Goal: Task Accomplishment & Management: Use online tool/utility

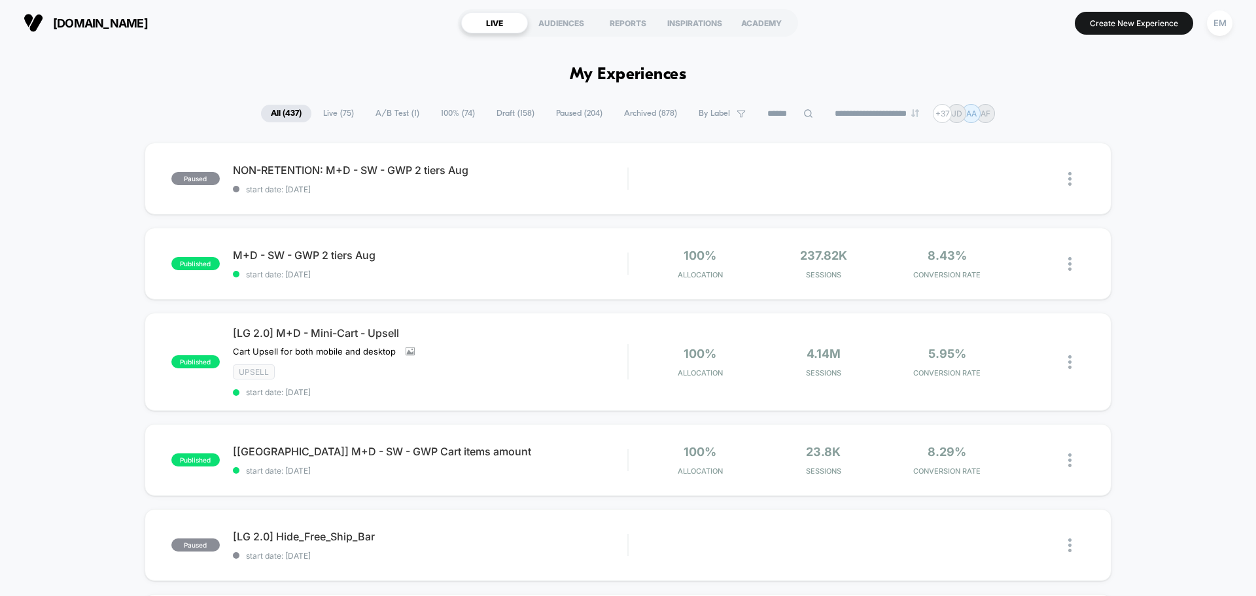
click at [761, 117] on input at bounding box center [790, 114] width 65 height 16
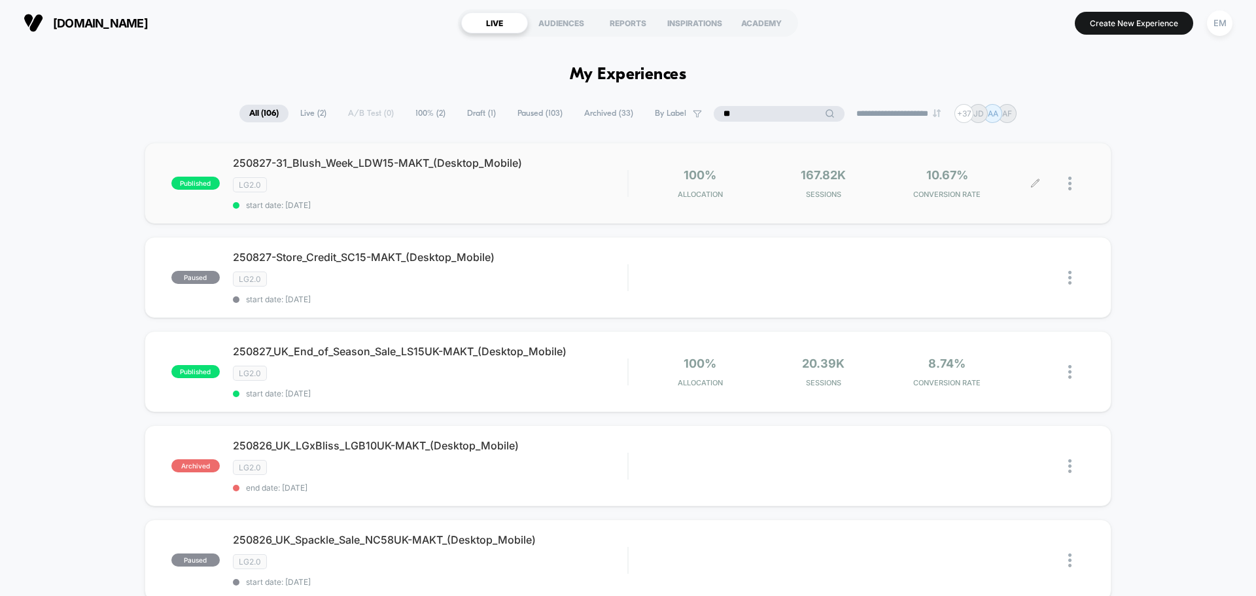
type input "**"
click at [1069, 183] on img at bounding box center [1070, 184] width 3 height 14
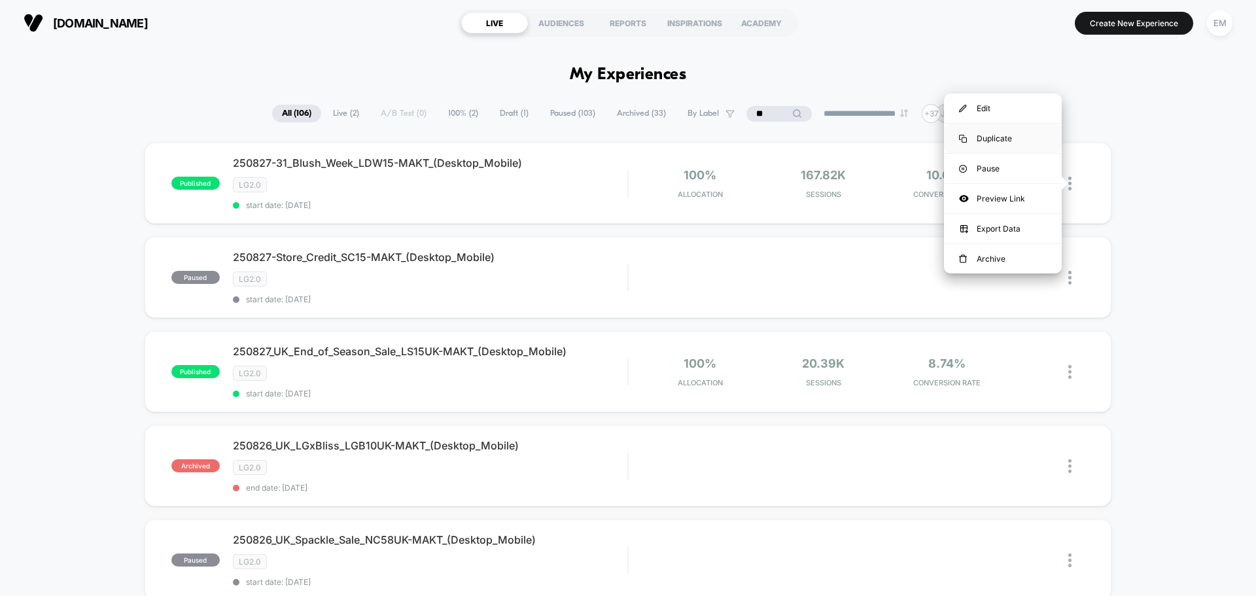
click at [993, 138] on div "Duplicate" at bounding box center [1003, 138] width 118 height 29
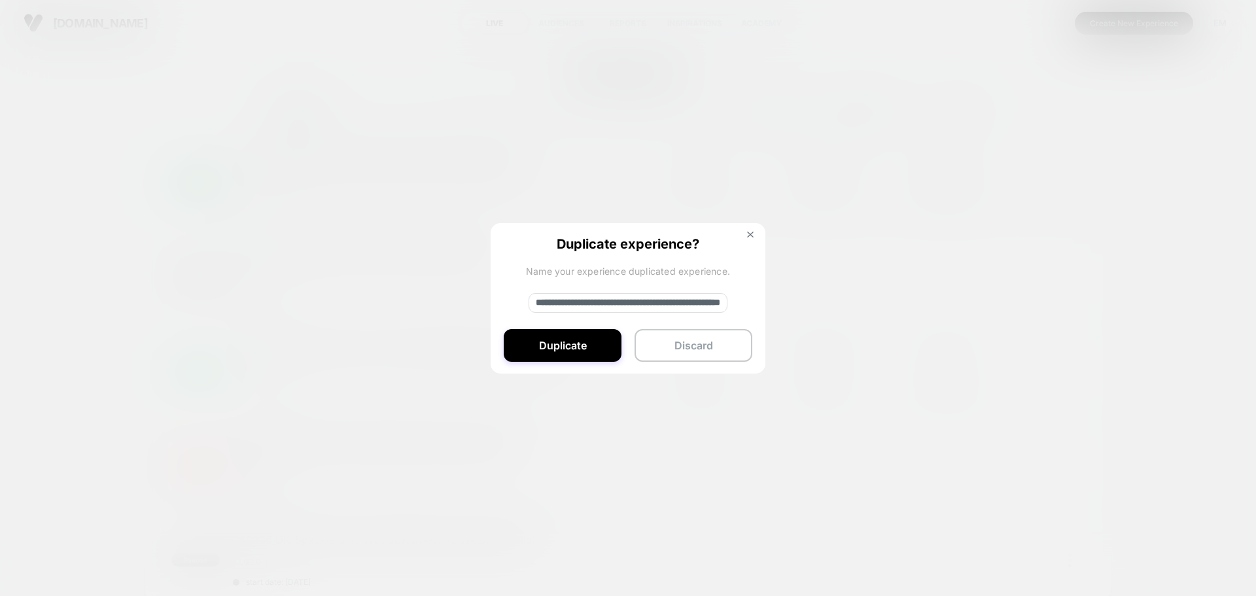
click at [547, 302] on input "**********" at bounding box center [628, 303] width 199 height 20
paste input
type input "**********"
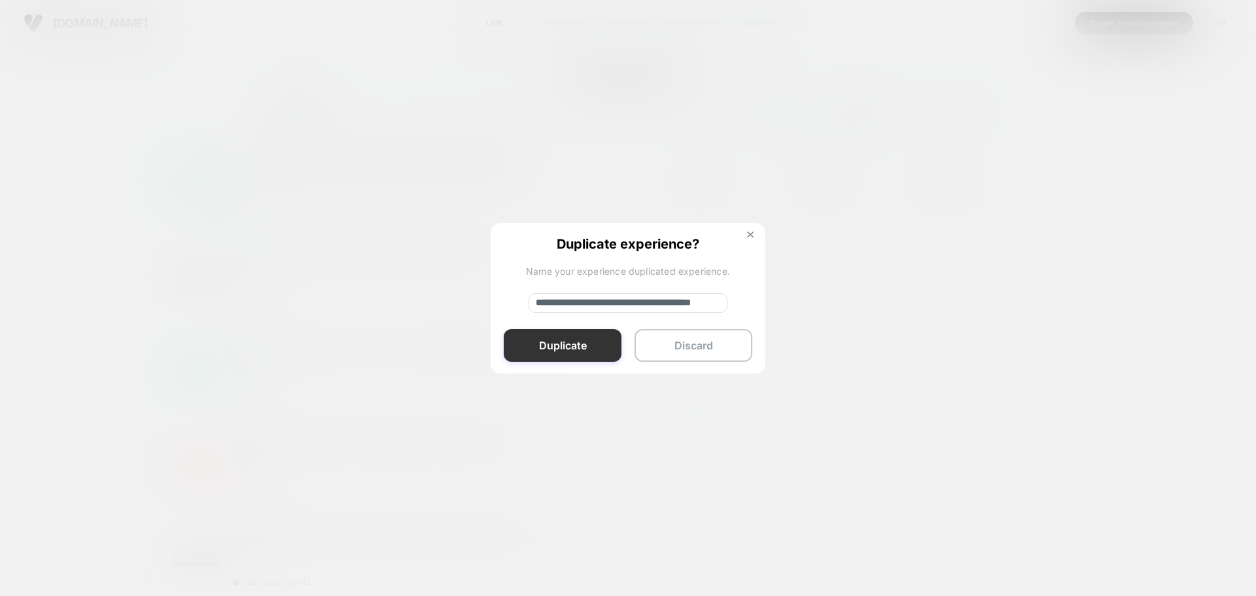
click at [533, 345] on button "Duplicate" at bounding box center [563, 345] width 118 height 33
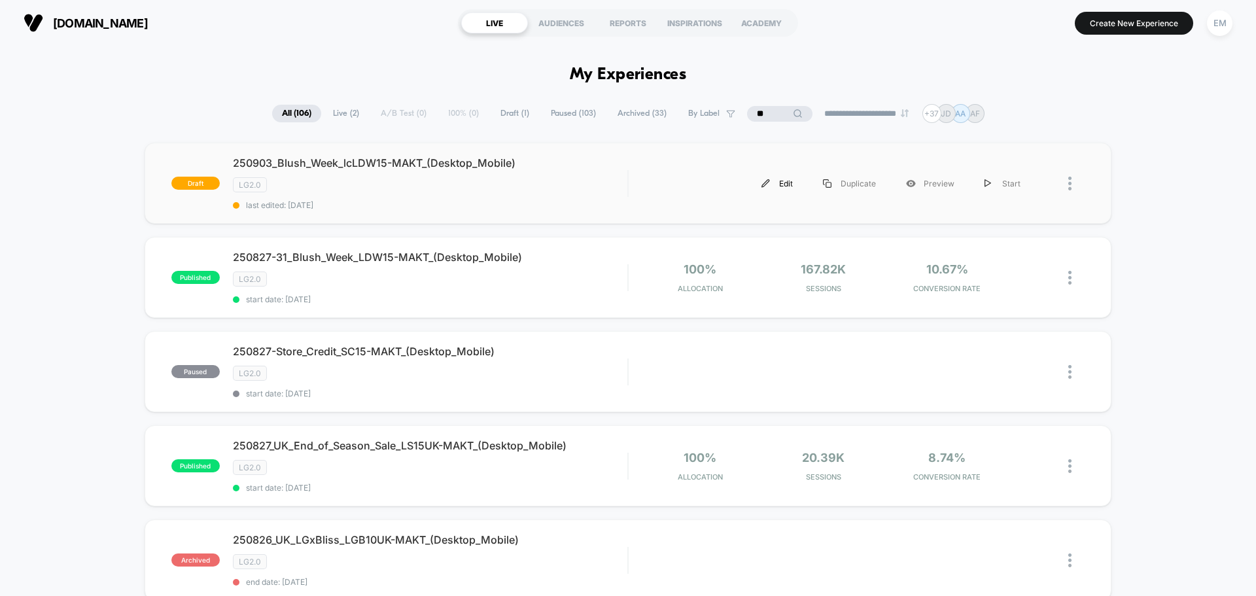
click at [787, 183] on div "Edit" at bounding box center [778, 183] width 62 height 29
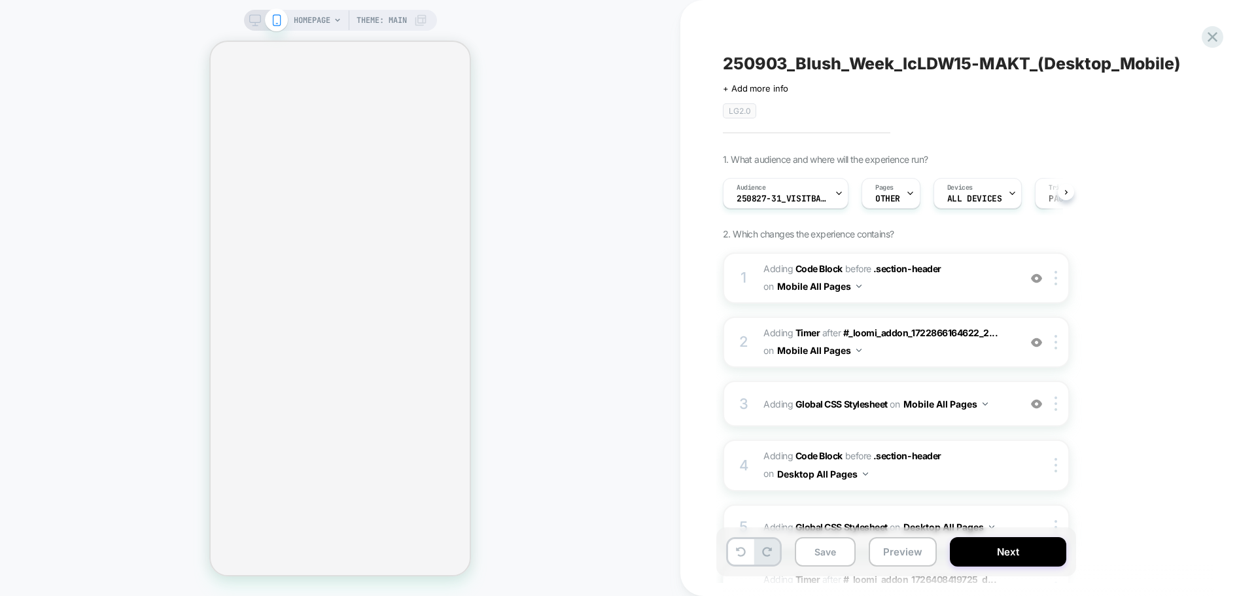
scroll to position [0, 1]
click at [906, 291] on span "Adding Code Block BEFORE .section-header .section-header on Mobile All Pages" at bounding box center [888, 277] width 249 height 35
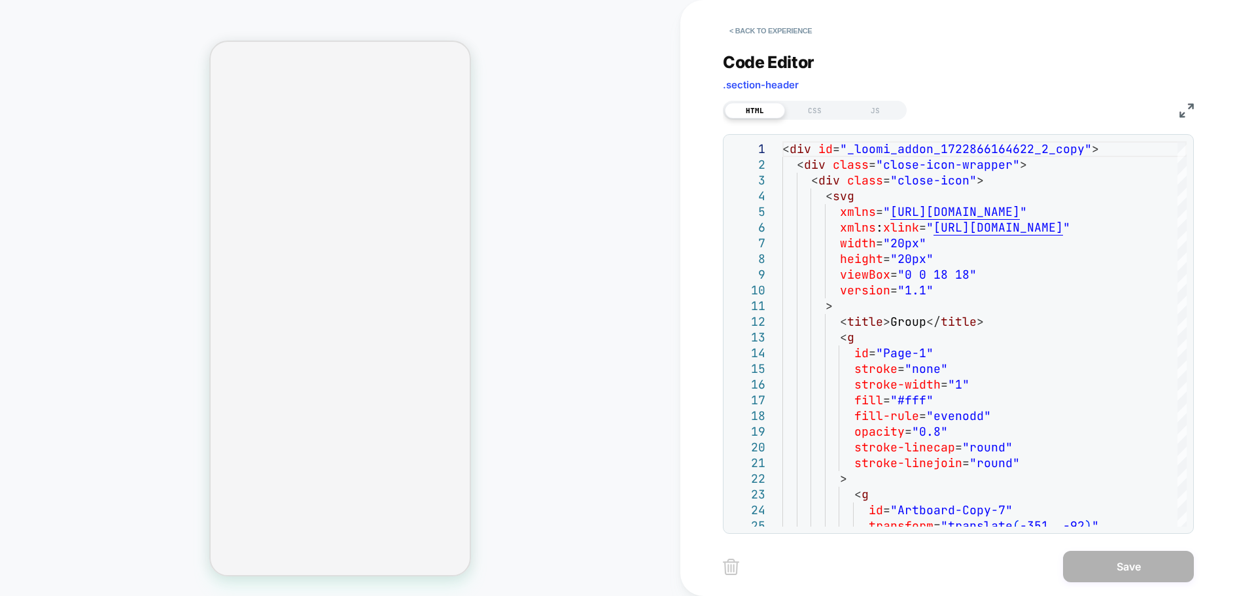
click at [1184, 101] on div "HTML CSS JS" at bounding box center [958, 108] width 471 height 22
click at [1183, 118] on div "HTML CSS JS" at bounding box center [958, 108] width 471 height 22
click at [1188, 111] on img at bounding box center [1187, 110] width 14 height 14
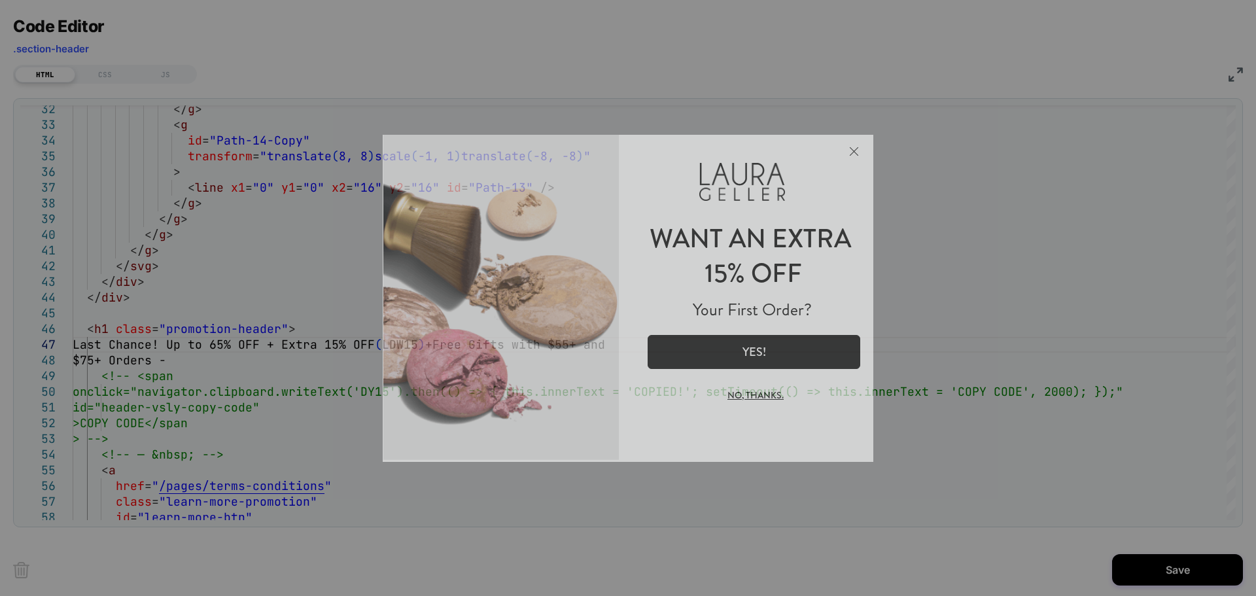
scroll to position [0, 0]
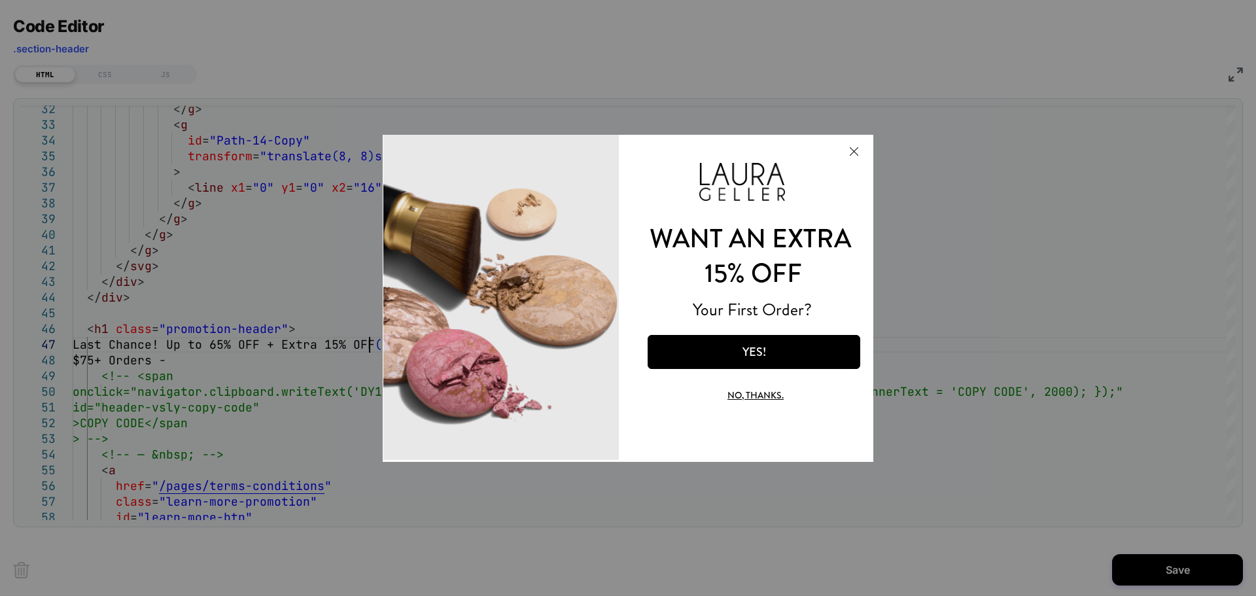
type textarea "**********"
click at [851, 150] on button "Close Modal" at bounding box center [853, 150] width 35 height 31
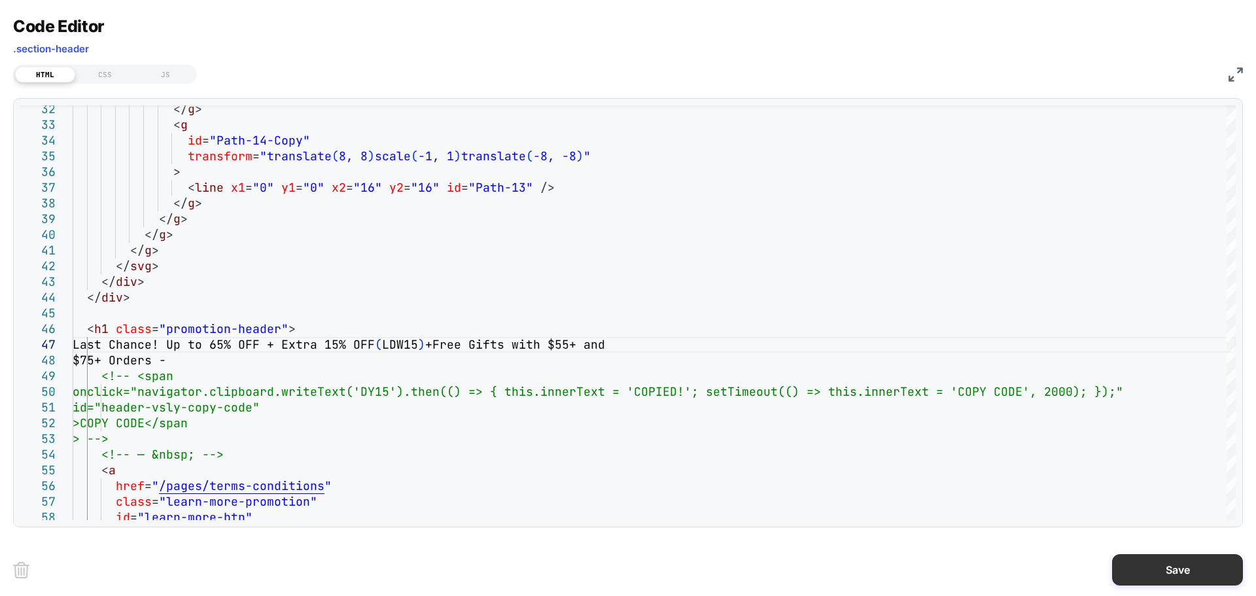
click at [1134, 575] on button "Save" at bounding box center [1177, 569] width 131 height 31
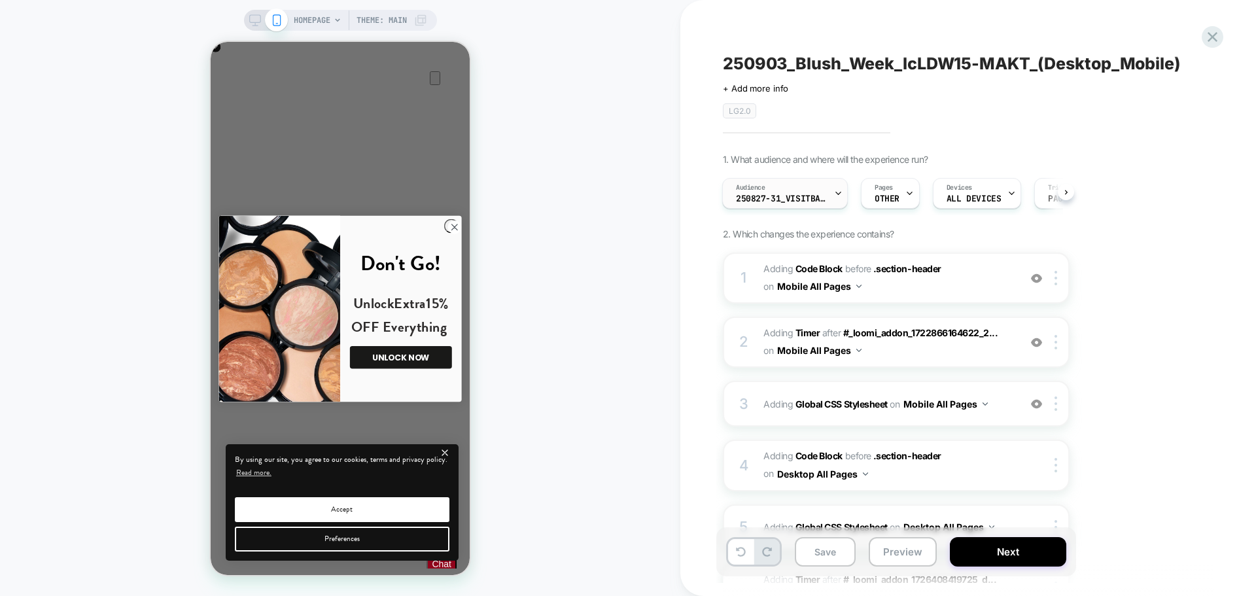
scroll to position [0, 259]
click at [902, 287] on span "Adding Code Block BEFORE .section-header .section-header on Mobile All Pages" at bounding box center [888, 277] width 249 height 35
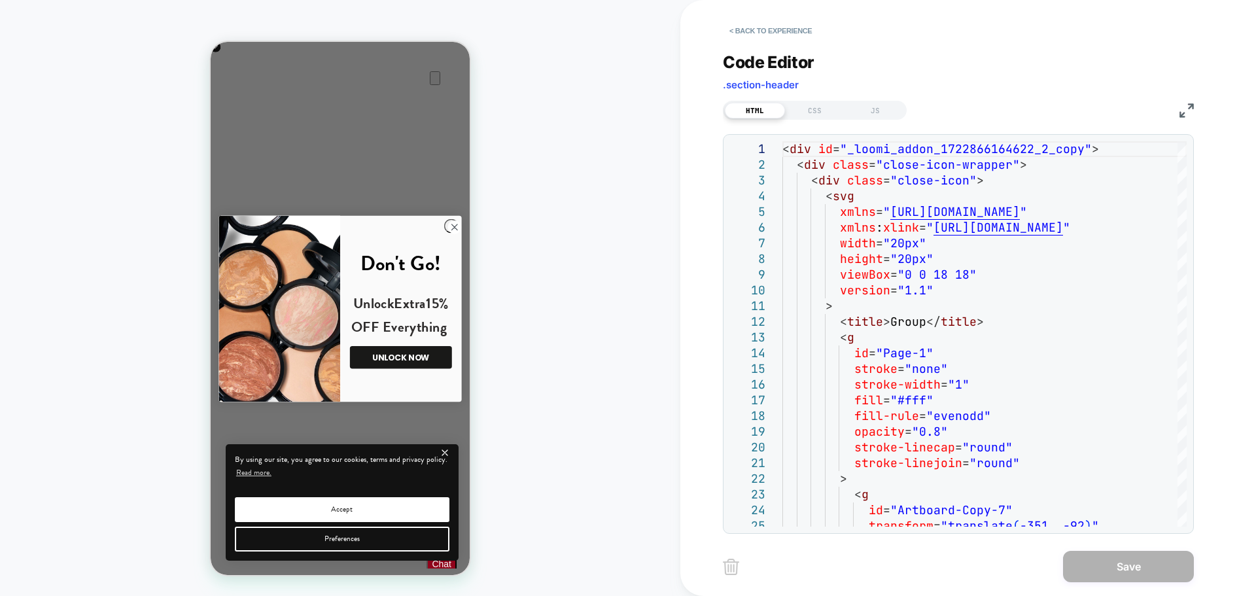
scroll to position [0, 0]
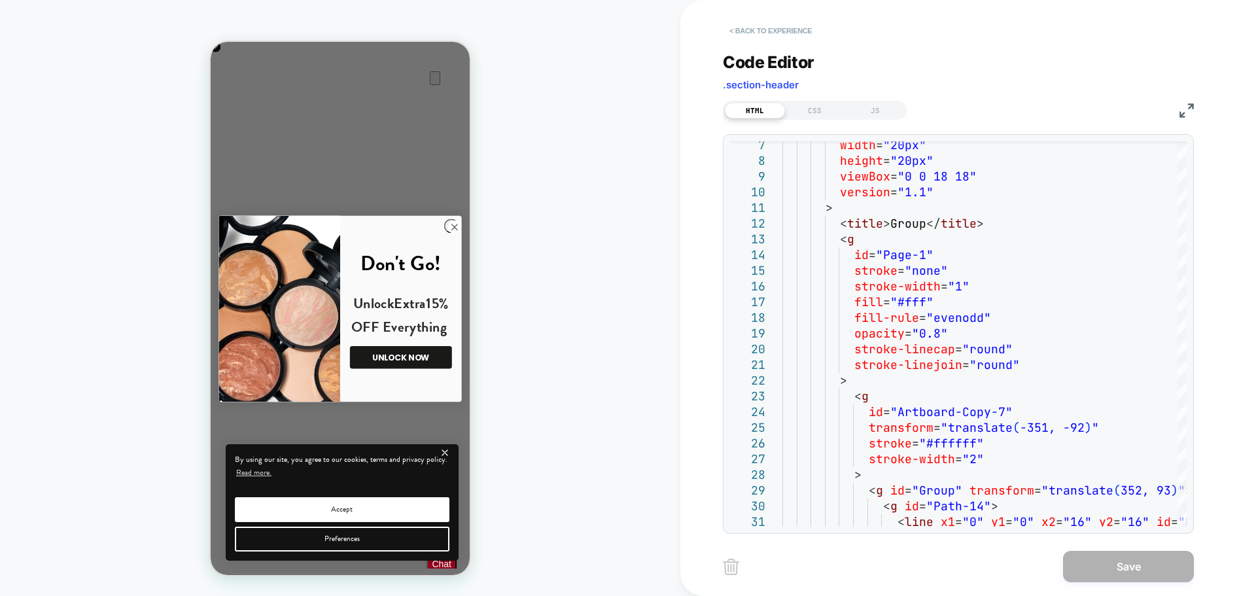
click at [752, 33] on button "< Back to experience" at bounding box center [771, 30] width 96 height 21
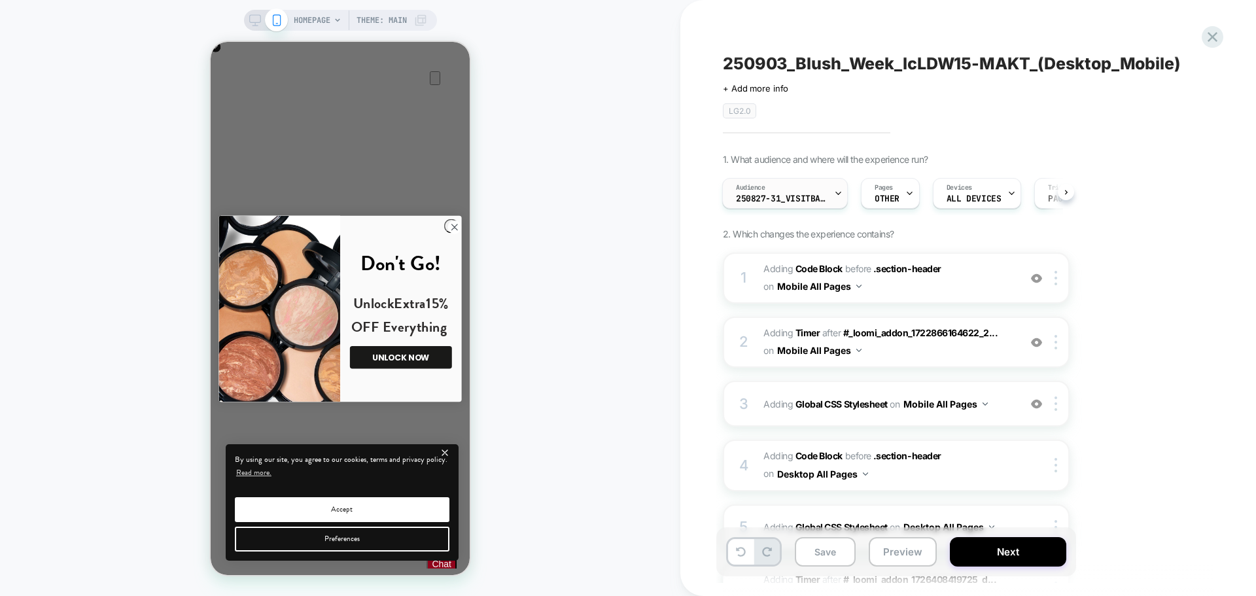
click at [783, 197] on span "250827-31_VisitBanner_LDW15-MAKT" at bounding box center [782, 198] width 92 height 9
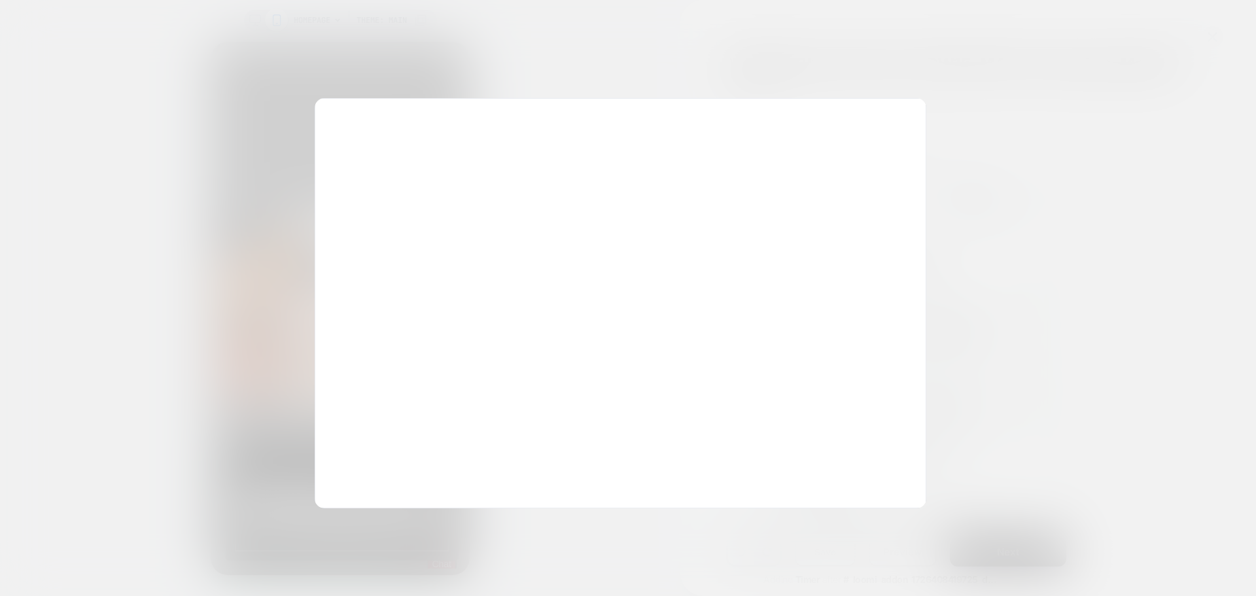
scroll to position [0, 259]
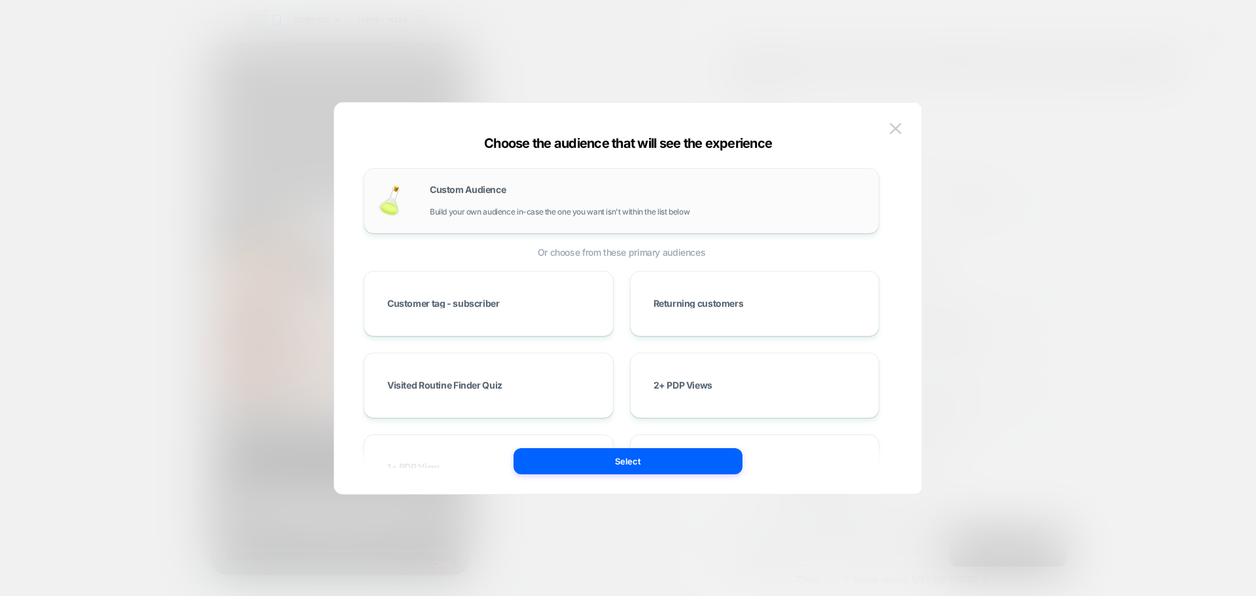
click at [611, 206] on div "Custom Audience Build your own audience in-case the one you want isn't within t…" at bounding box center [648, 200] width 436 height 31
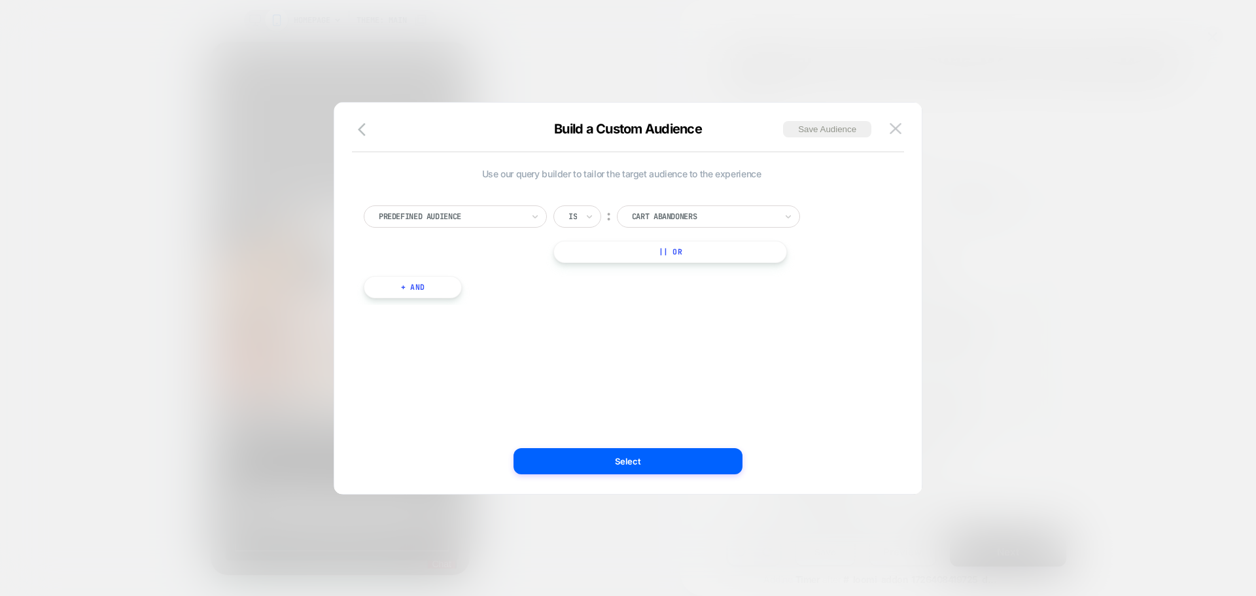
click at [461, 217] on div at bounding box center [451, 217] width 144 height 12
type input "*"
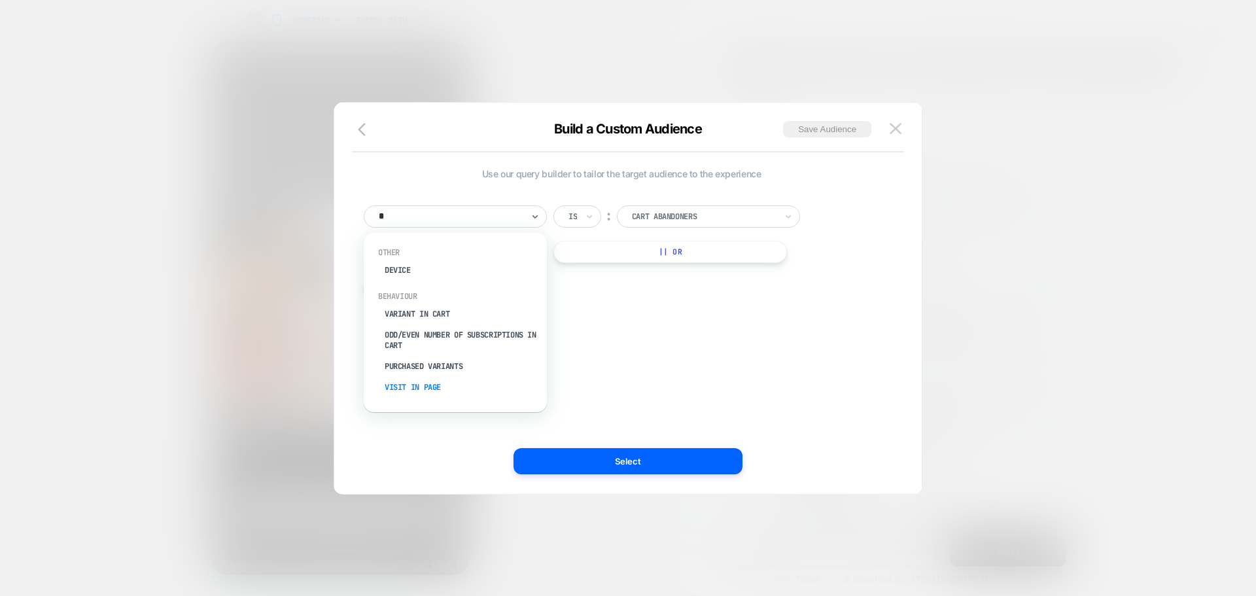
click at [411, 391] on div "Visit In Page" at bounding box center [462, 387] width 170 height 21
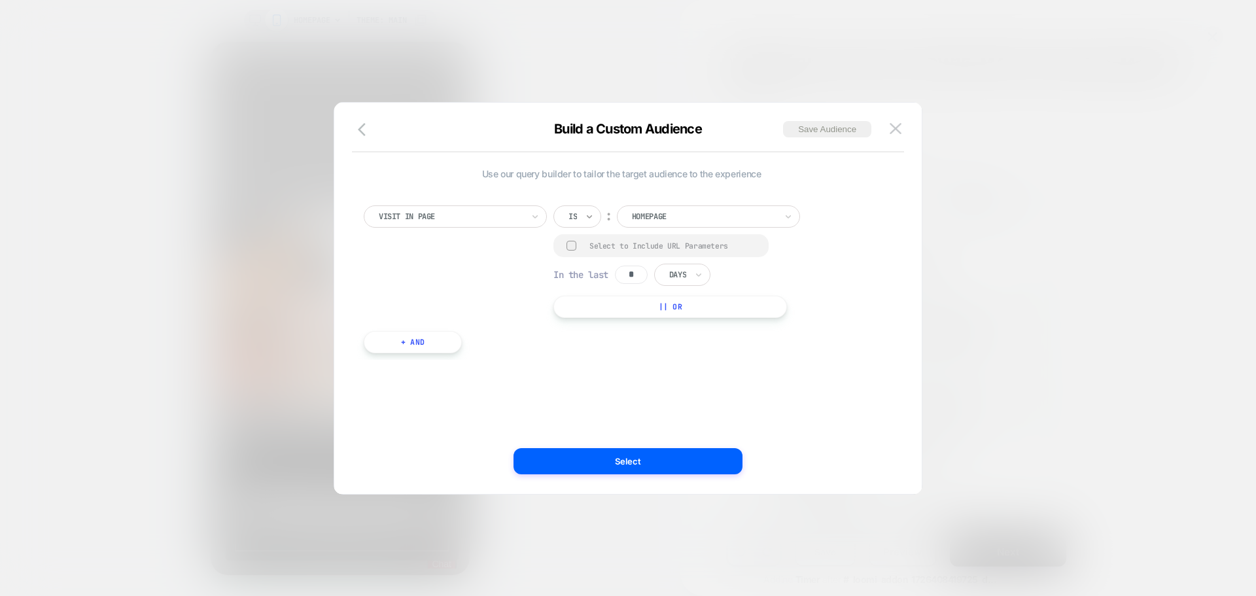
click at [588, 221] on icon at bounding box center [589, 216] width 9 height 13
click at [593, 293] on div "Contains" at bounding box center [609, 294] width 85 height 21
click at [570, 245] on div at bounding box center [572, 246] width 10 height 10
drag, startPoint x: 636, startPoint y: 278, endPoint x: 656, endPoint y: 282, distance: 20.0
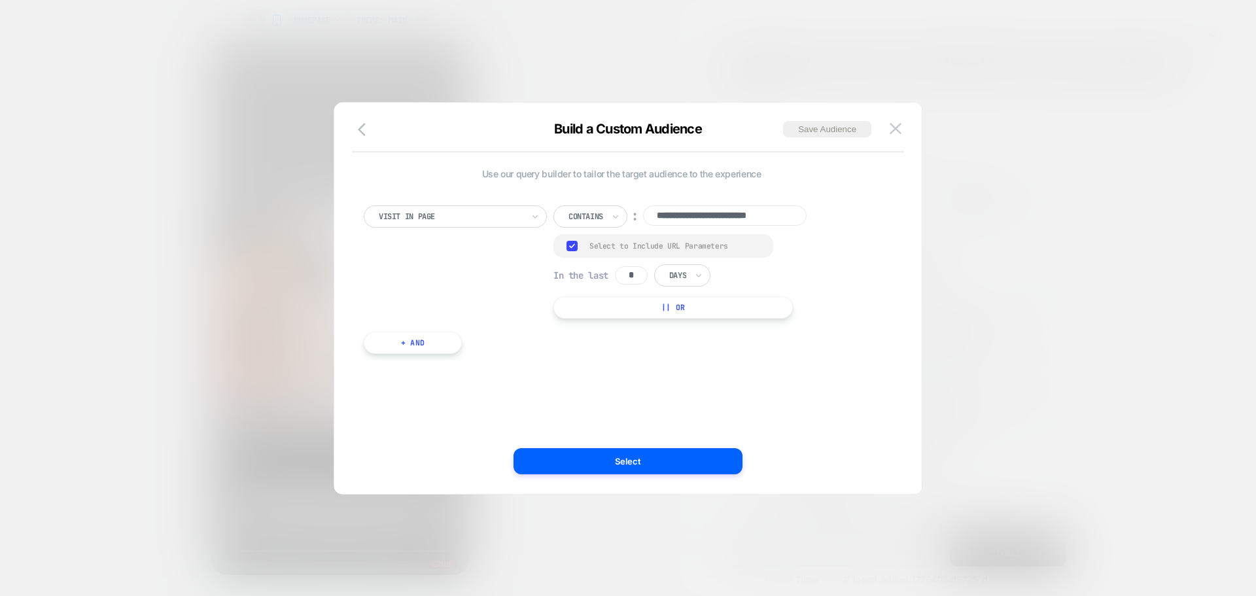
click at [639, 278] on input "*" at bounding box center [631, 275] width 33 height 18
type input "*"
click at [696, 272] on div "Days" at bounding box center [682, 275] width 56 height 22
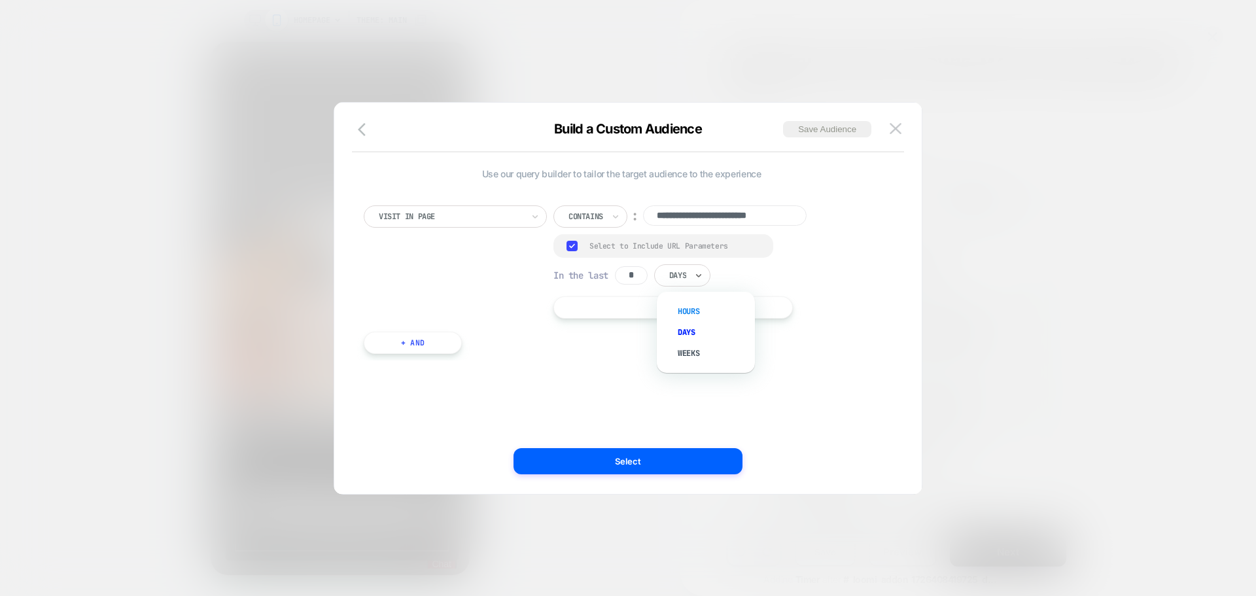
click at [690, 309] on div "Hours" at bounding box center [712, 311] width 85 height 21
click at [722, 221] on input "**********" at bounding box center [725, 215] width 164 height 20
paste input
type input "**********"
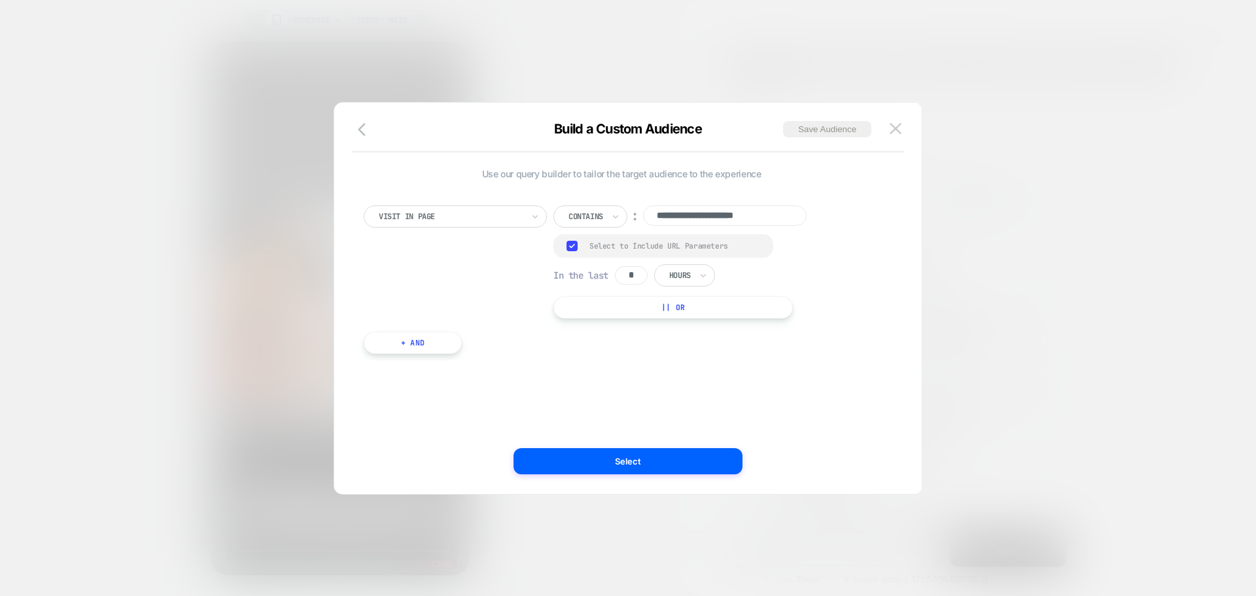
click at [676, 397] on div "**********" at bounding box center [621, 298] width 548 height 339
click at [828, 126] on button "Save Audience" at bounding box center [827, 129] width 88 height 16
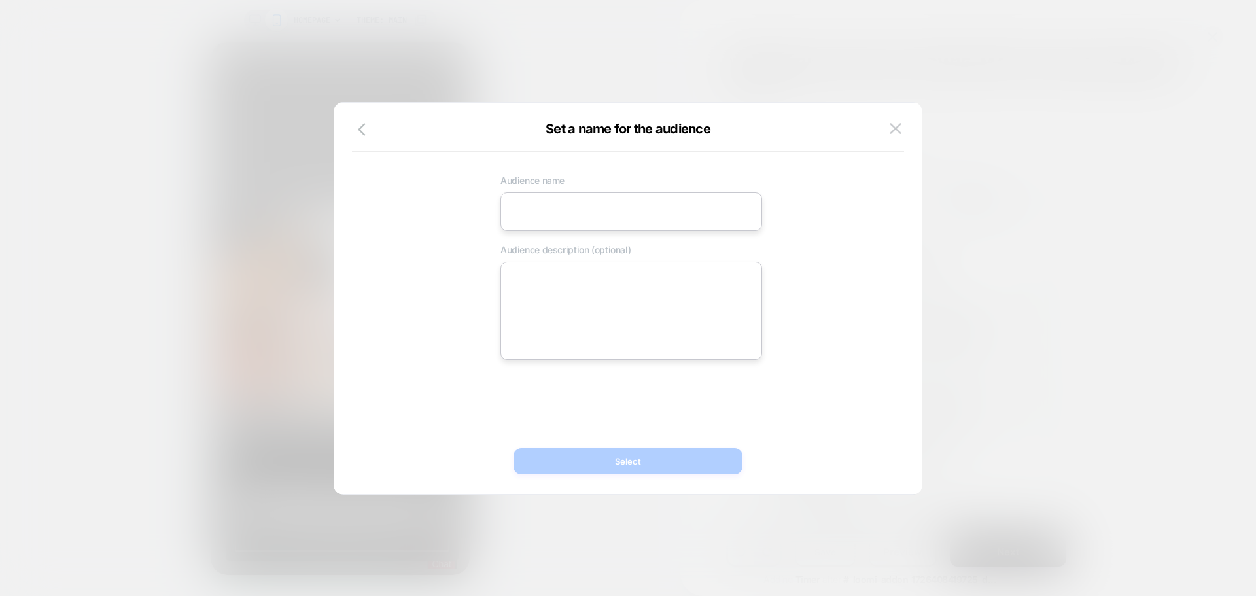
drag, startPoint x: 657, startPoint y: 203, endPoint x: 643, endPoint y: 212, distance: 16.7
click at [656, 203] on input at bounding box center [632, 211] width 262 height 39
paste input "**********"
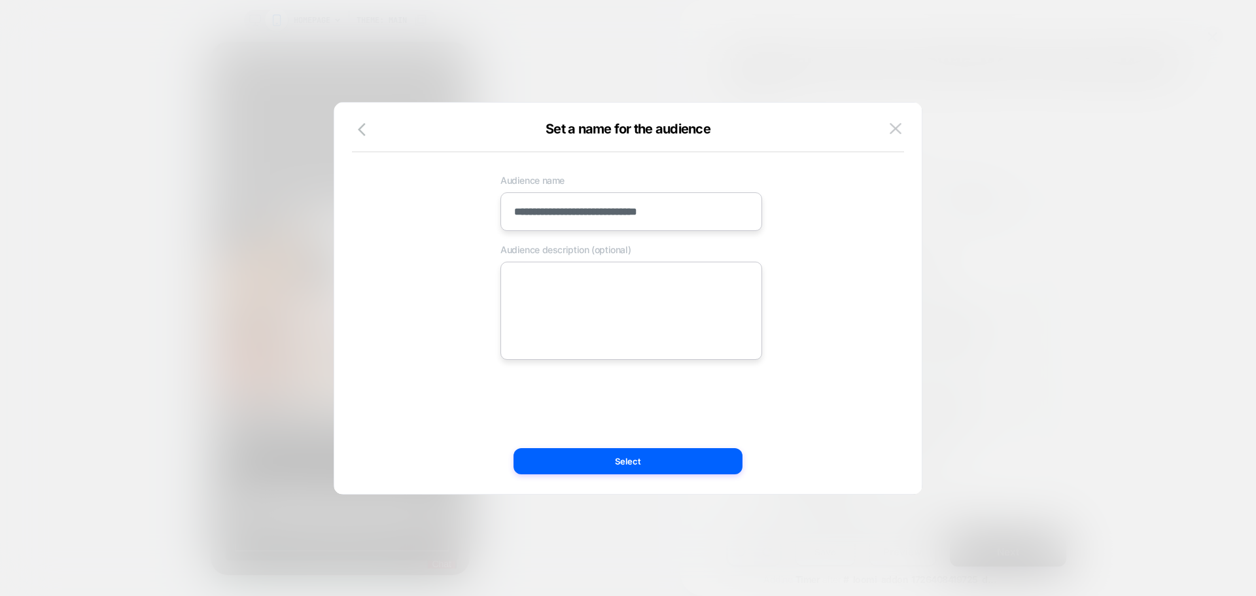
type input "**********"
drag, startPoint x: 607, startPoint y: 279, endPoint x: 607, endPoint y: 289, distance: 9.2
click at [607, 279] on textarea at bounding box center [632, 311] width 262 height 98
paste textarea "**********"
type textarea "*"
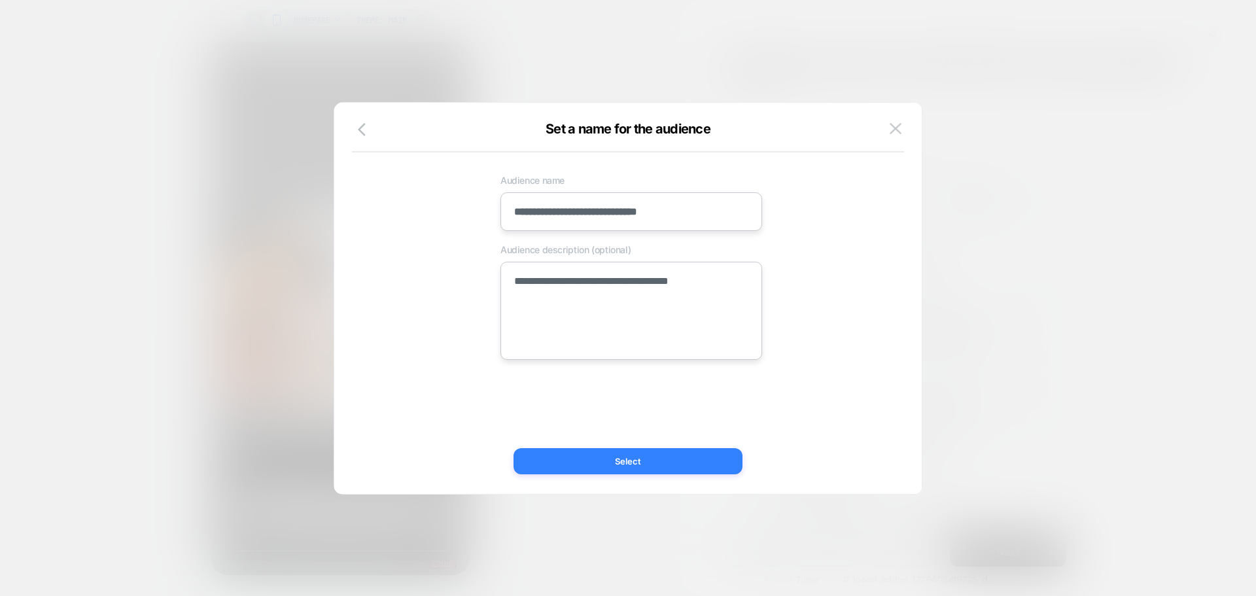
type textarea "**********"
click at [587, 453] on button "Select" at bounding box center [628, 461] width 229 height 26
type textarea "*"
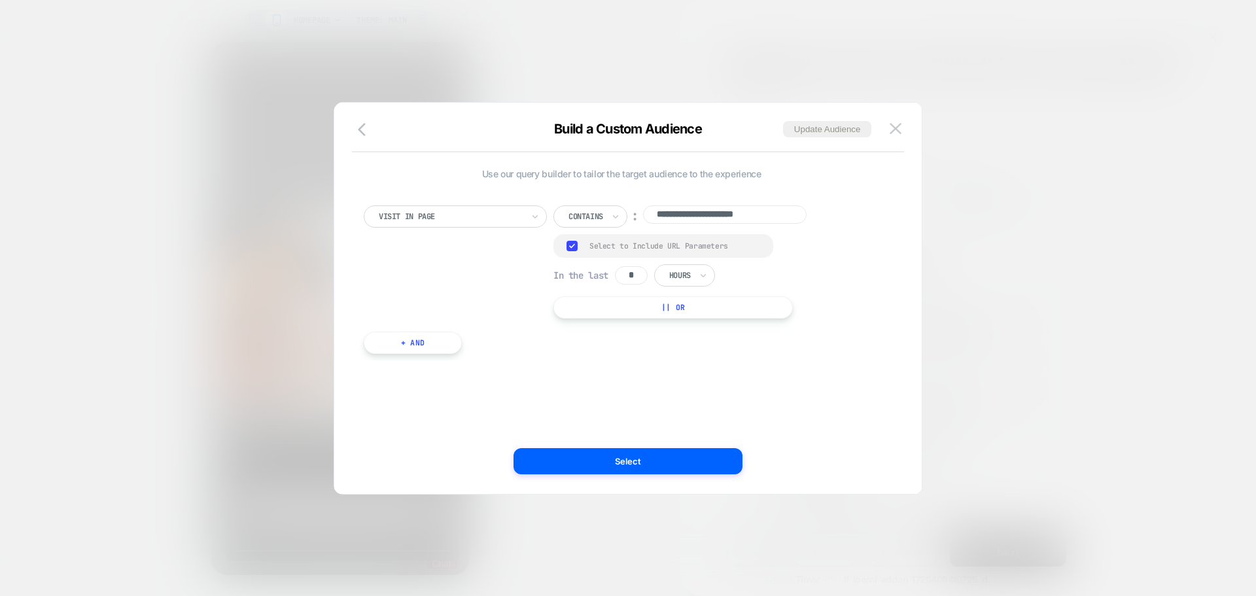
scroll to position [0, 0]
click at [565, 463] on button "Select" at bounding box center [628, 461] width 229 height 26
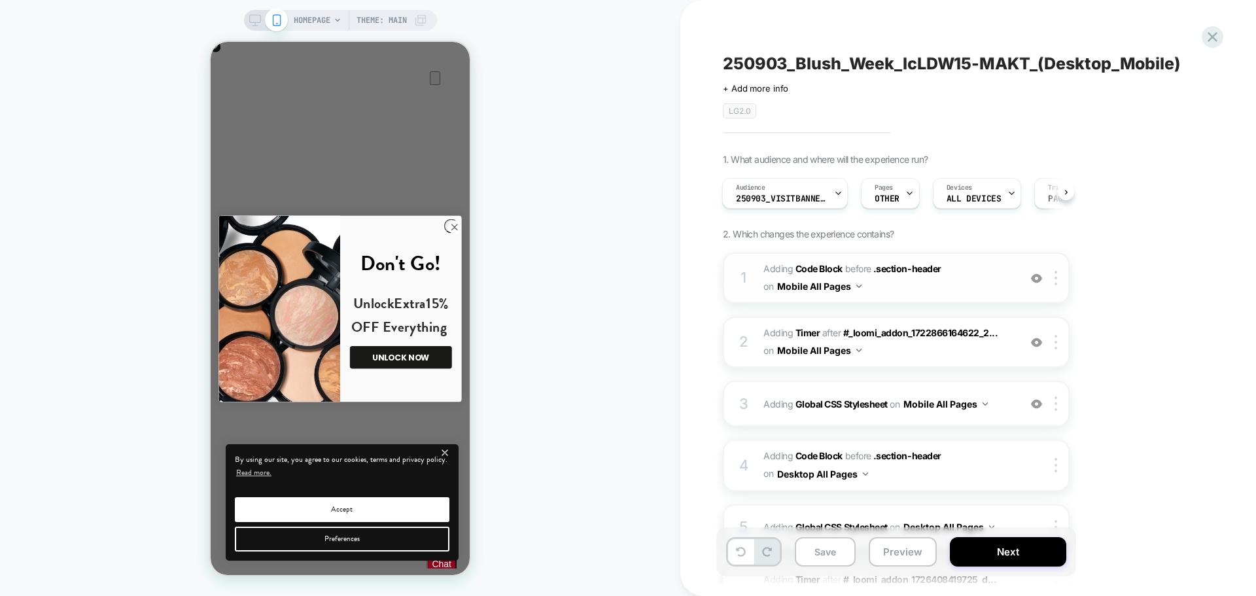
click at [893, 292] on span "Adding Code Block BEFORE .section-header .section-header on Mobile All Pages" at bounding box center [888, 277] width 249 height 35
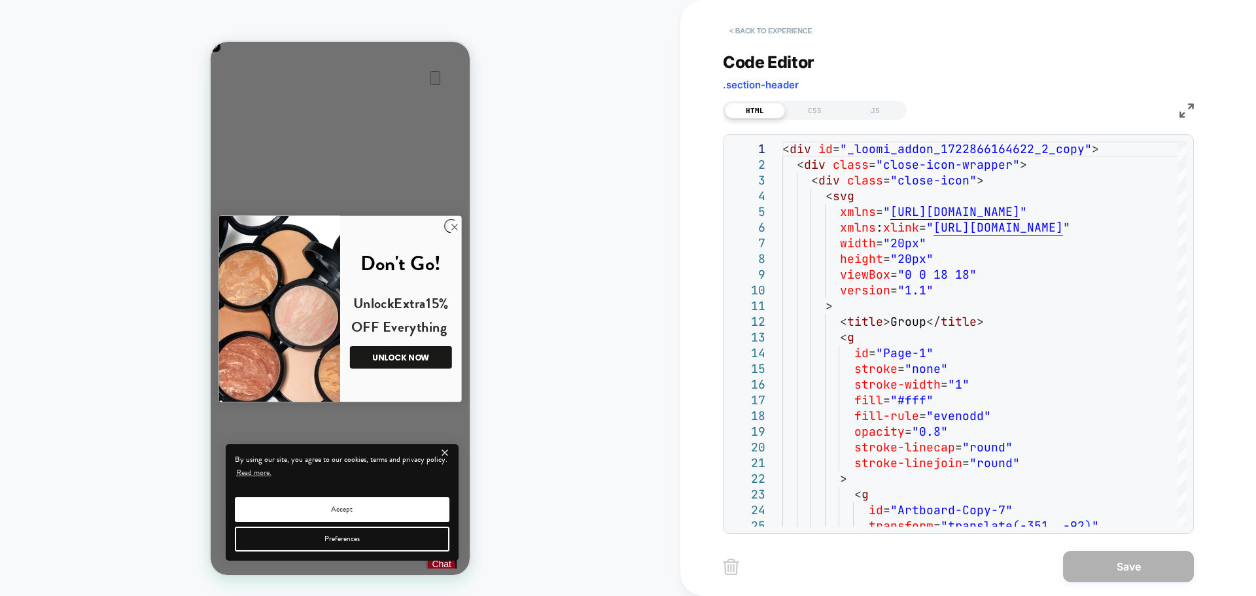
click at [789, 30] on button "< Back to experience" at bounding box center [771, 30] width 96 height 21
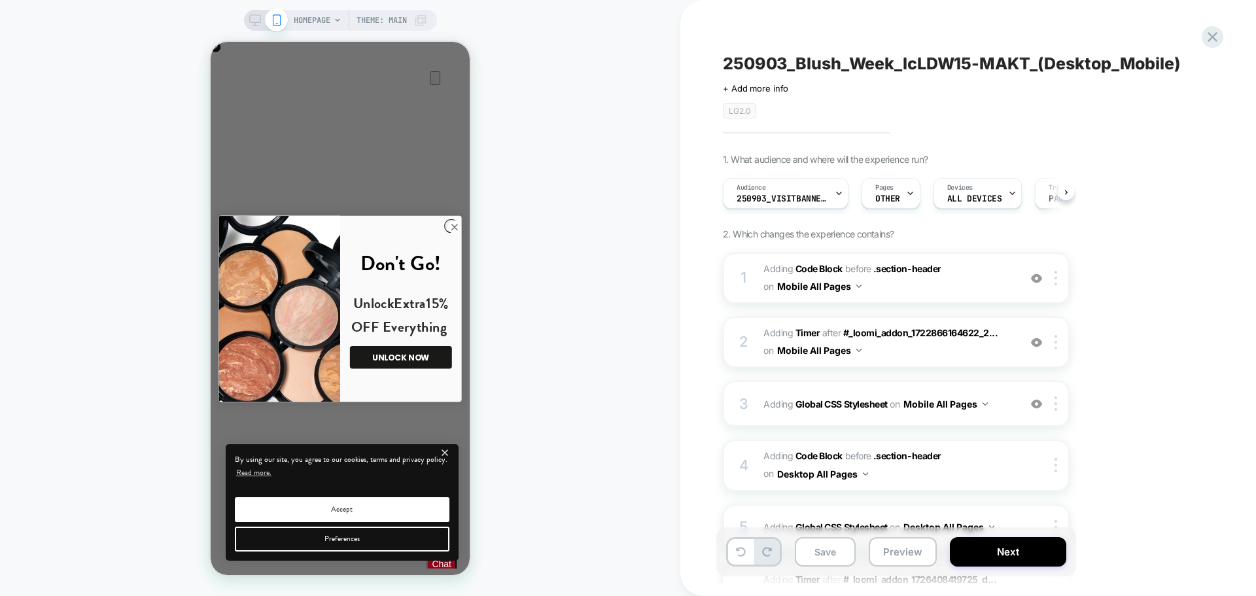
scroll to position [0, 1]
click at [245, 26] on div "HOMEPAGE Theme: MAIN" at bounding box center [340, 20] width 193 height 21
click at [260, 16] on div at bounding box center [265, 20] width 33 height 12
click at [247, 26] on div "HOMEPAGE Theme: MAIN" at bounding box center [340, 20] width 193 height 21
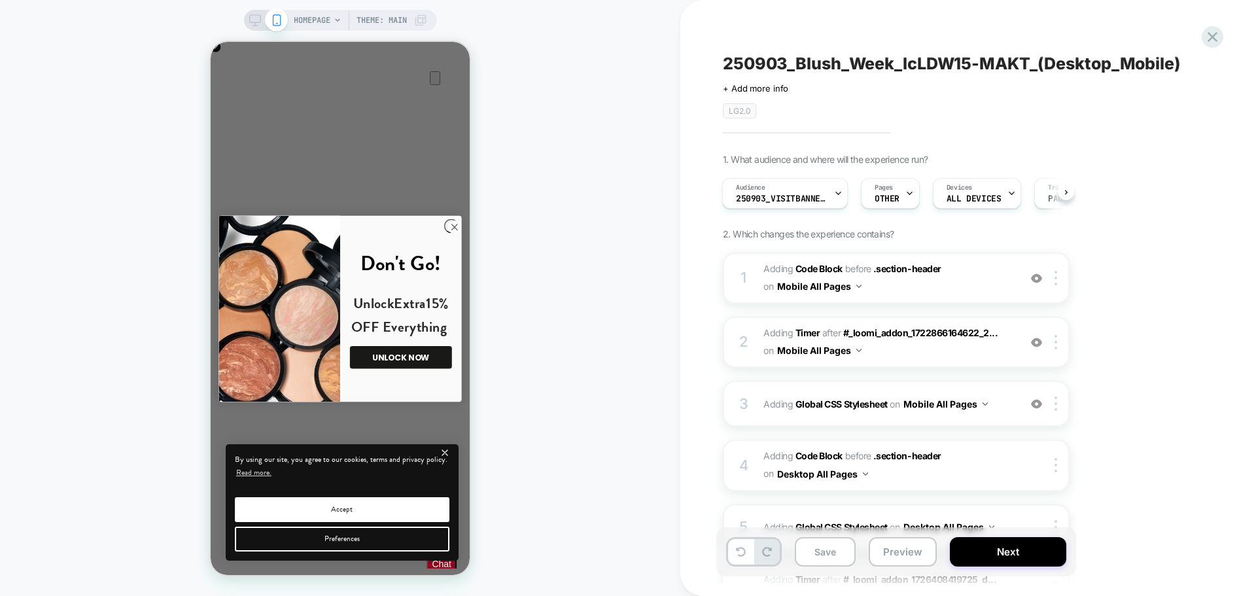
scroll to position [0, 0]
click at [965, 544] on button "Next" at bounding box center [1008, 551] width 116 height 29
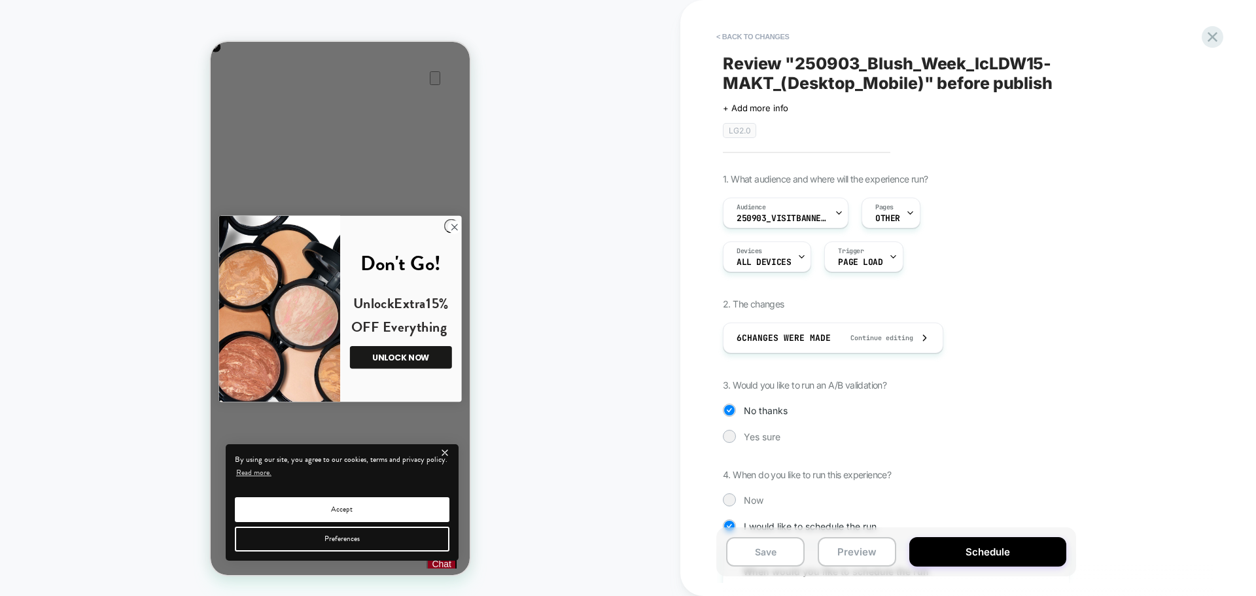
scroll to position [0, 518]
click at [645, 128] on div "HOMEPAGE Theme: MAIN" at bounding box center [340, 298] width 680 height 570
click at [539, 48] on div "HOMEPAGE Theme: MAIN" at bounding box center [340, 298] width 680 height 570
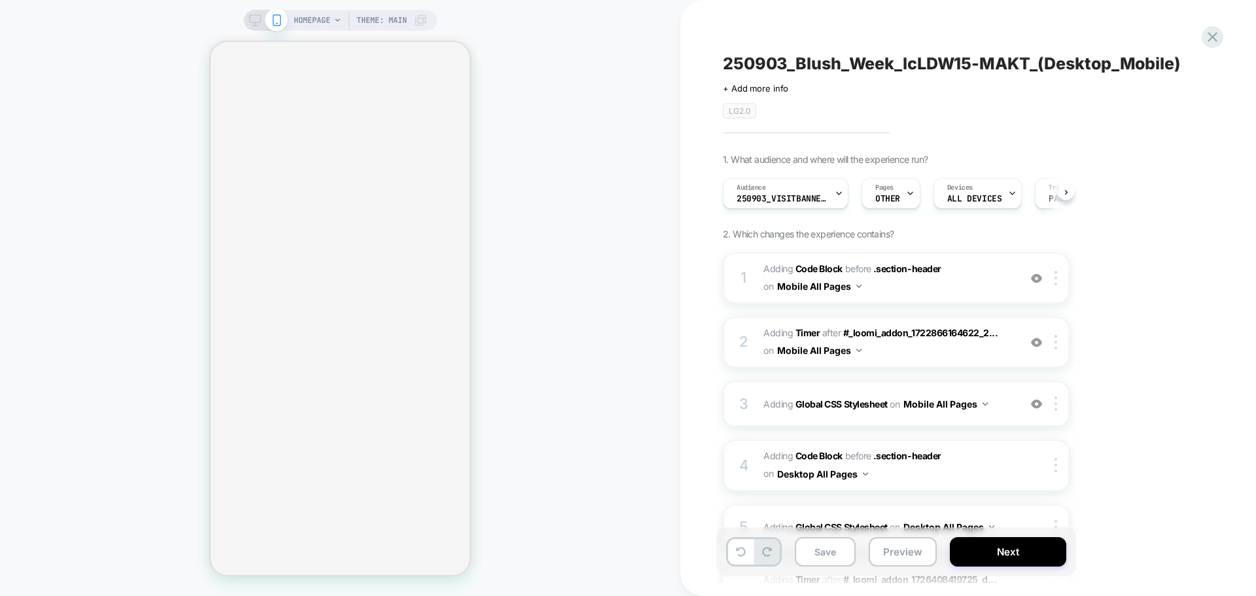
scroll to position [0, 1]
click at [250, 21] on icon at bounding box center [255, 20] width 12 height 12
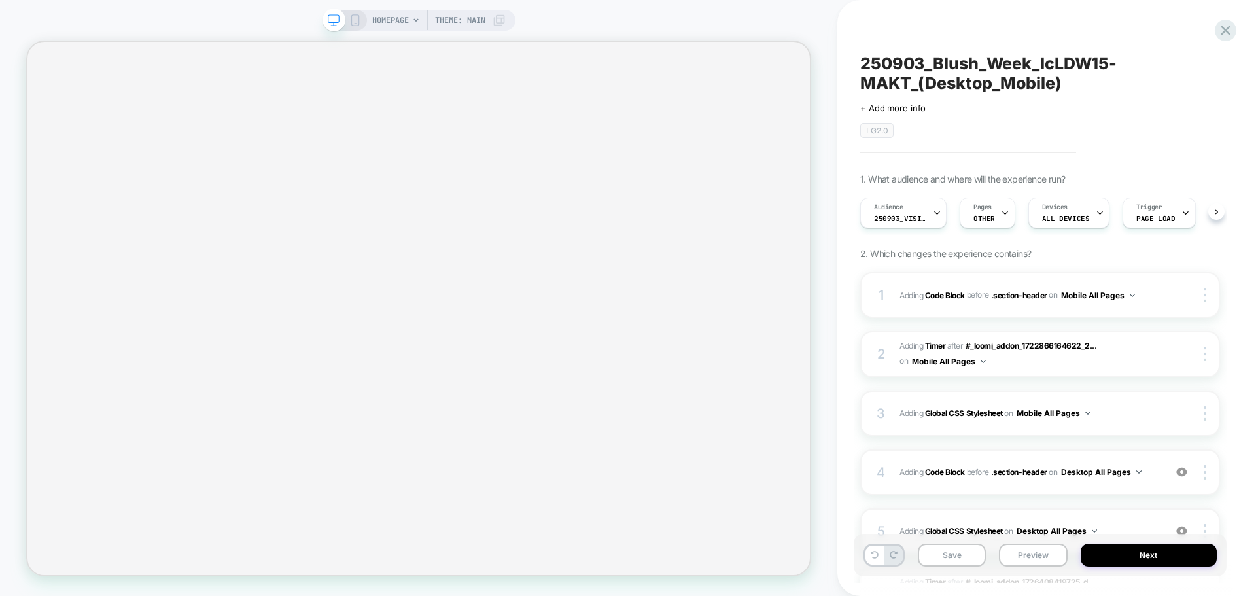
click at [349, 17] on icon at bounding box center [355, 20] width 12 height 12
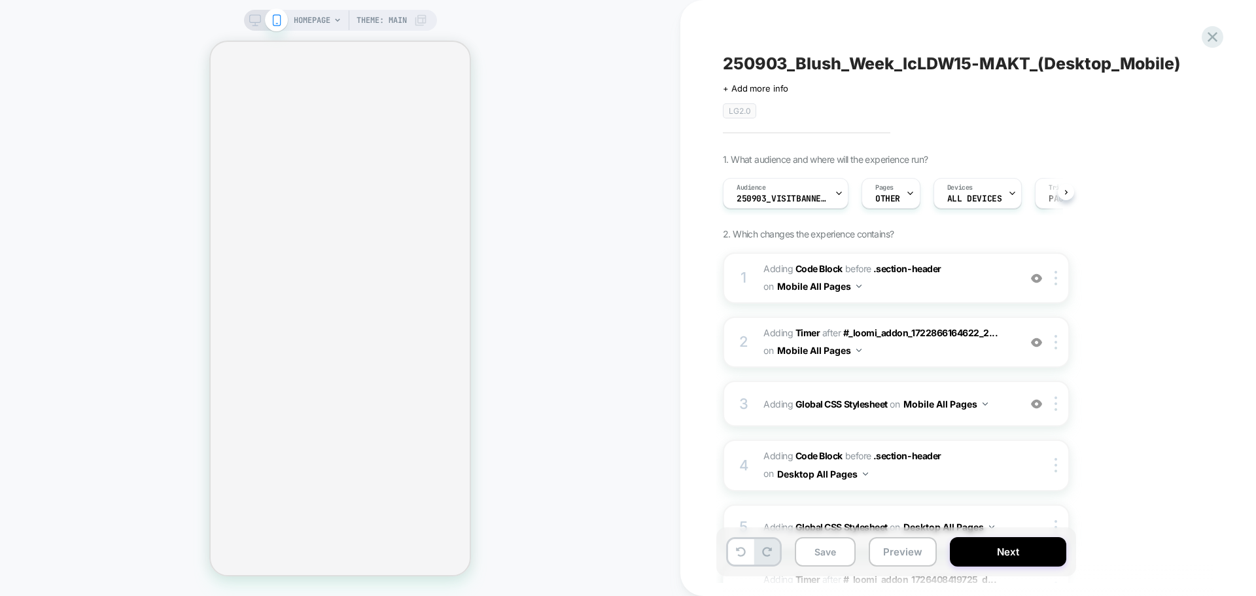
click at [251, 20] on icon at bounding box center [255, 20] width 12 height 12
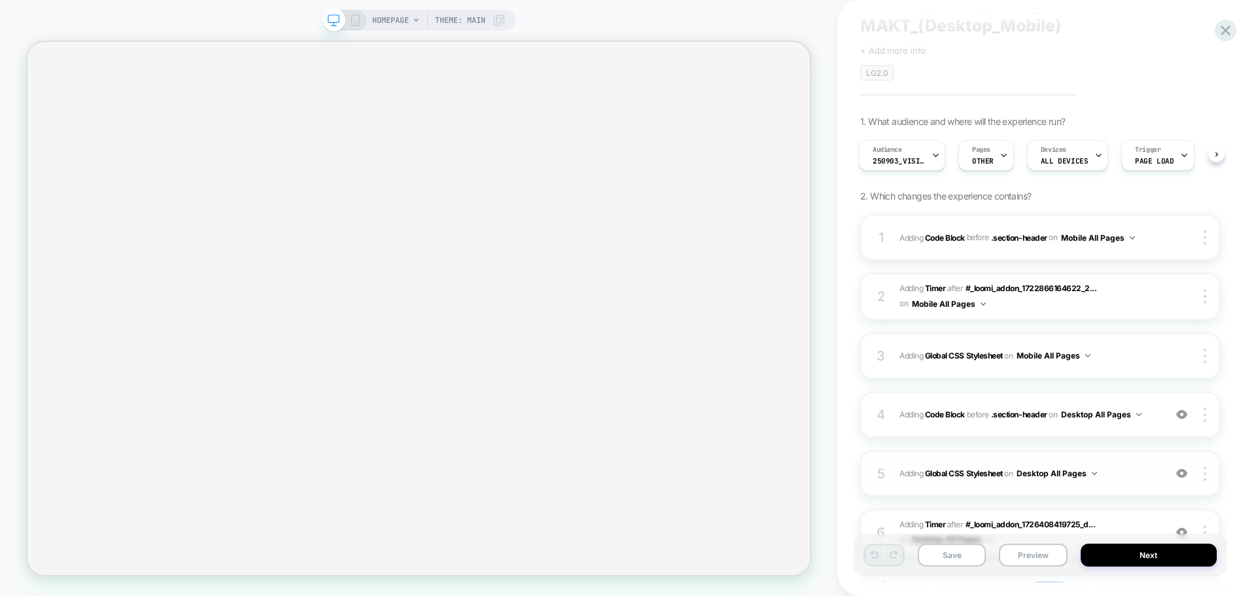
scroll to position [65, 0]
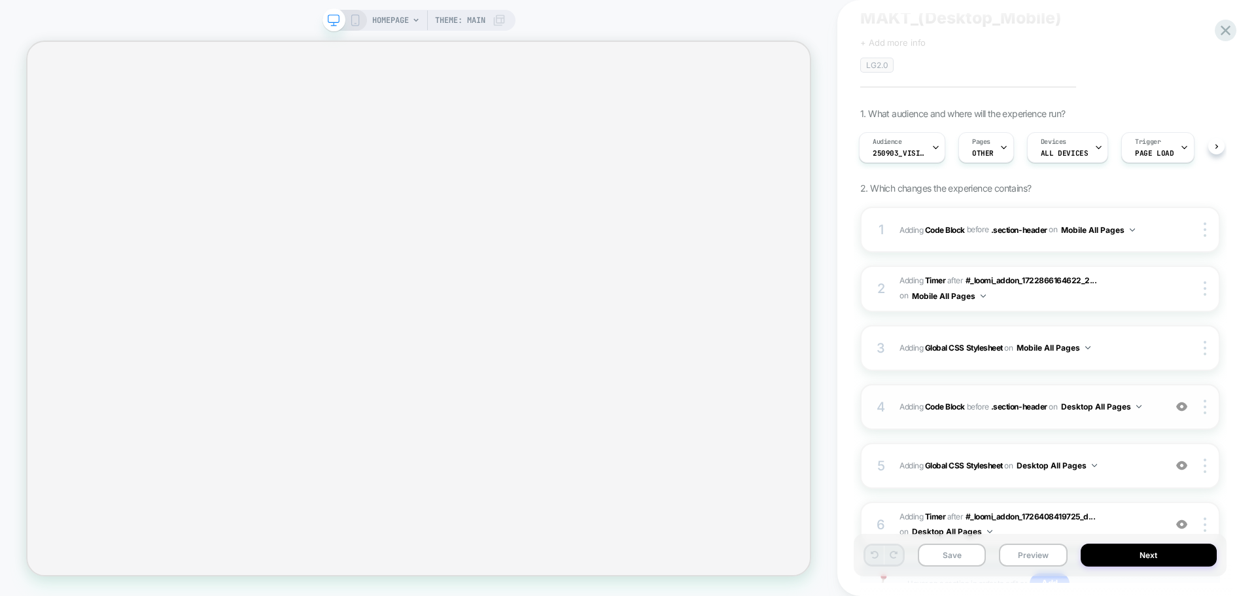
click at [1019, 418] on div "4 Adding Code Block BEFORE .section-header .section-header on Desktop All Pages…" at bounding box center [1040, 407] width 360 height 46
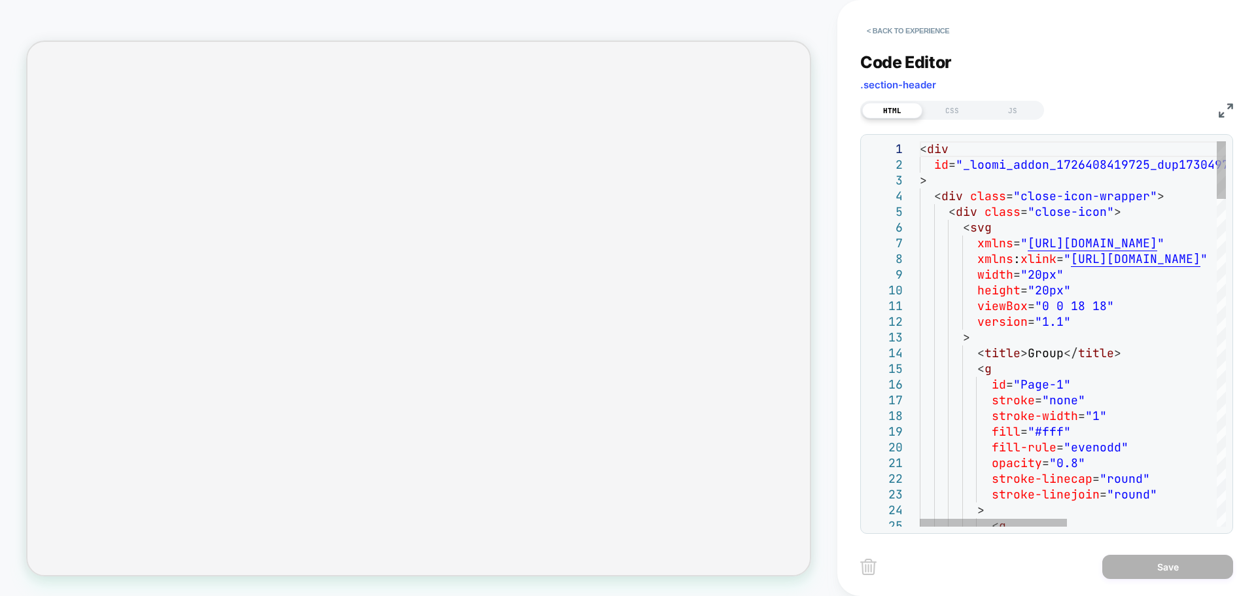
click at [1224, 102] on div "HTML CSS JS" at bounding box center [1046, 108] width 373 height 22
click at [1220, 109] on img at bounding box center [1226, 110] width 14 height 14
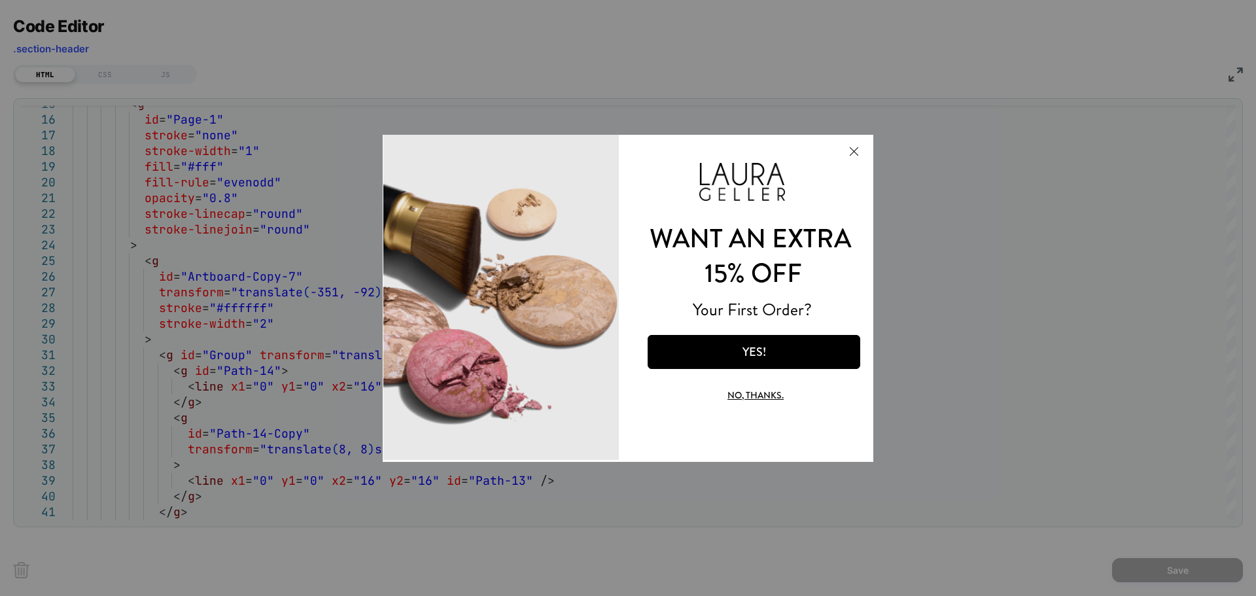
scroll to position [0, 2087]
click at [859, 149] on button "Close Modal" at bounding box center [853, 150] width 35 height 31
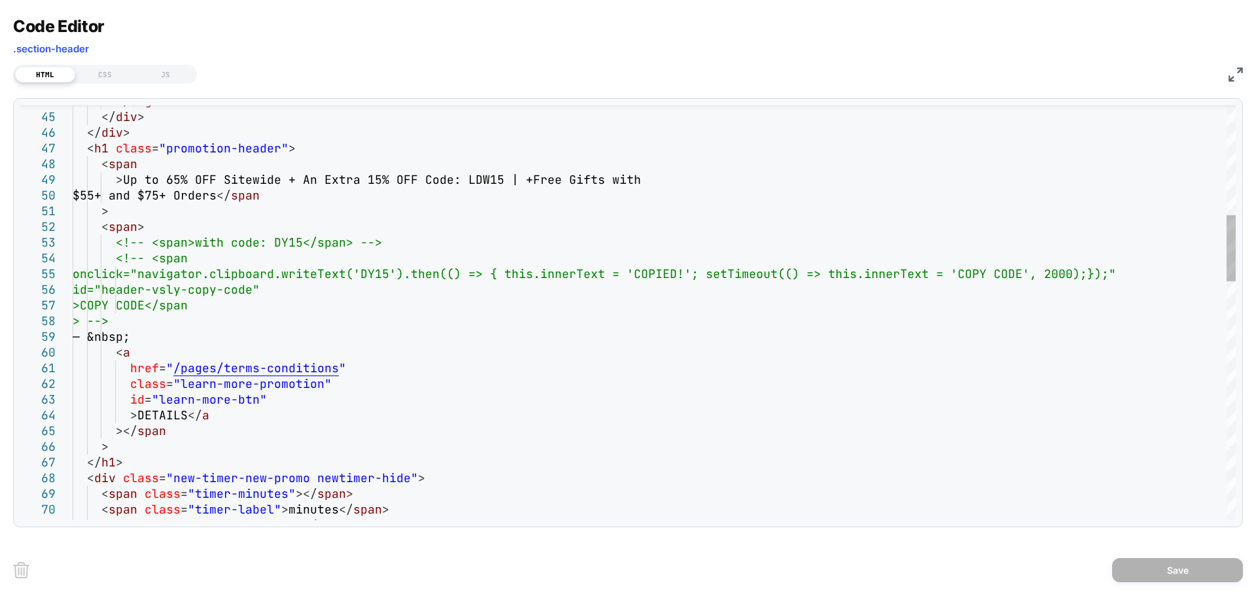
scroll to position [0, 0]
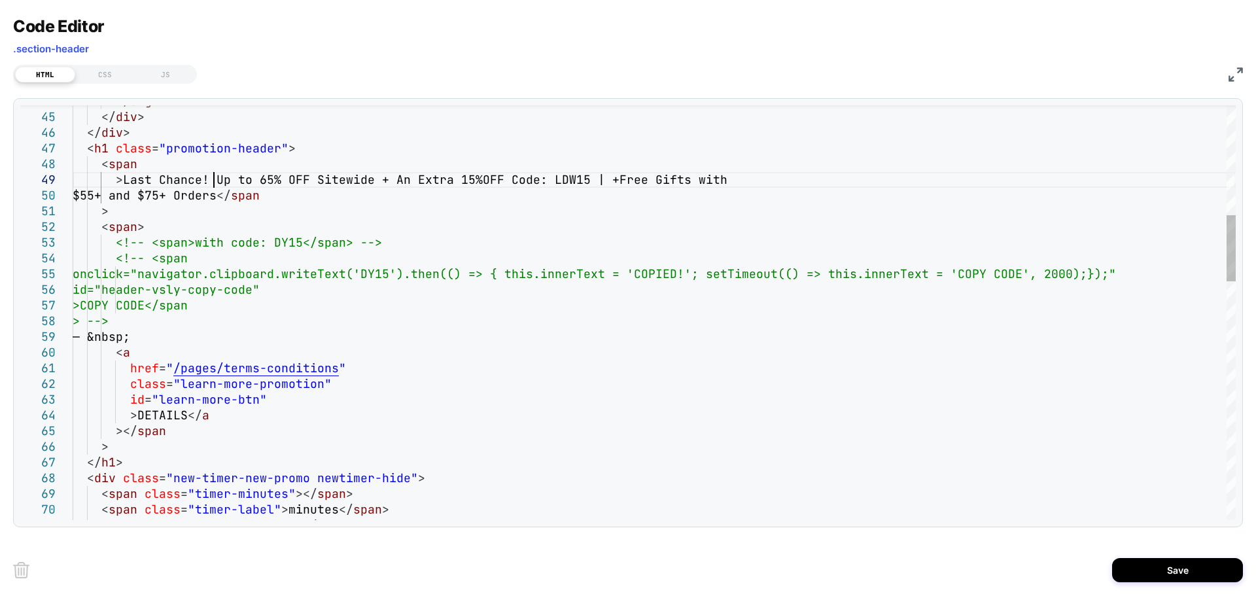
scroll to position [0, 1044]
type textarea "**********"
click at [1131, 563] on button "Save" at bounding box center [1177, 570] width 131 height 24
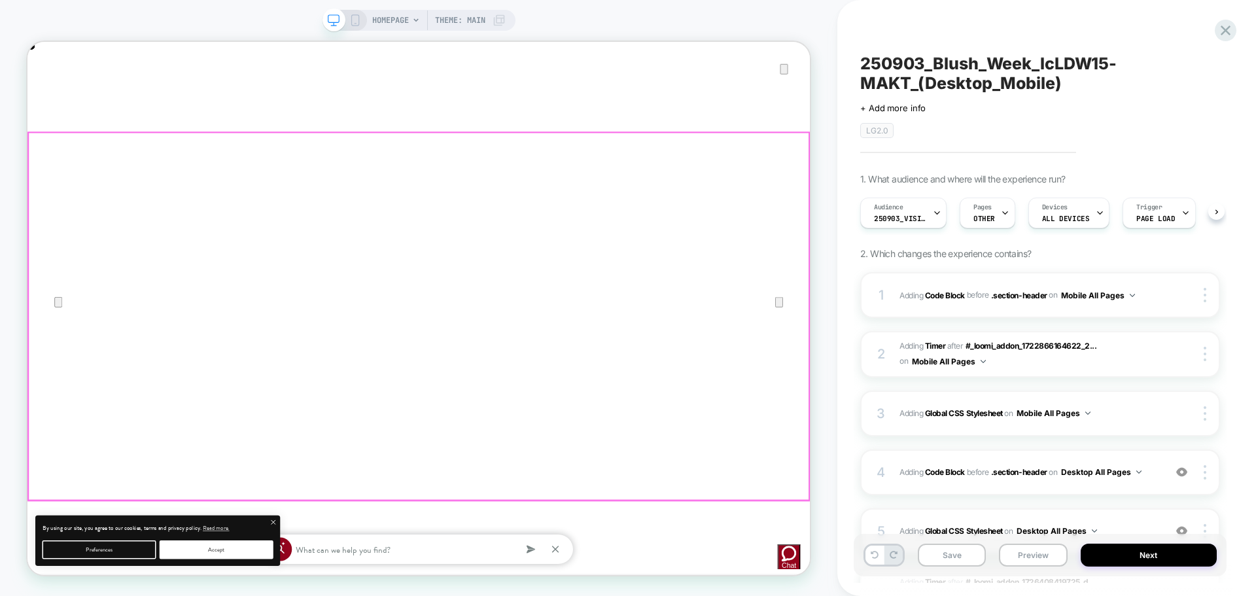
scroll to position [0, 1]
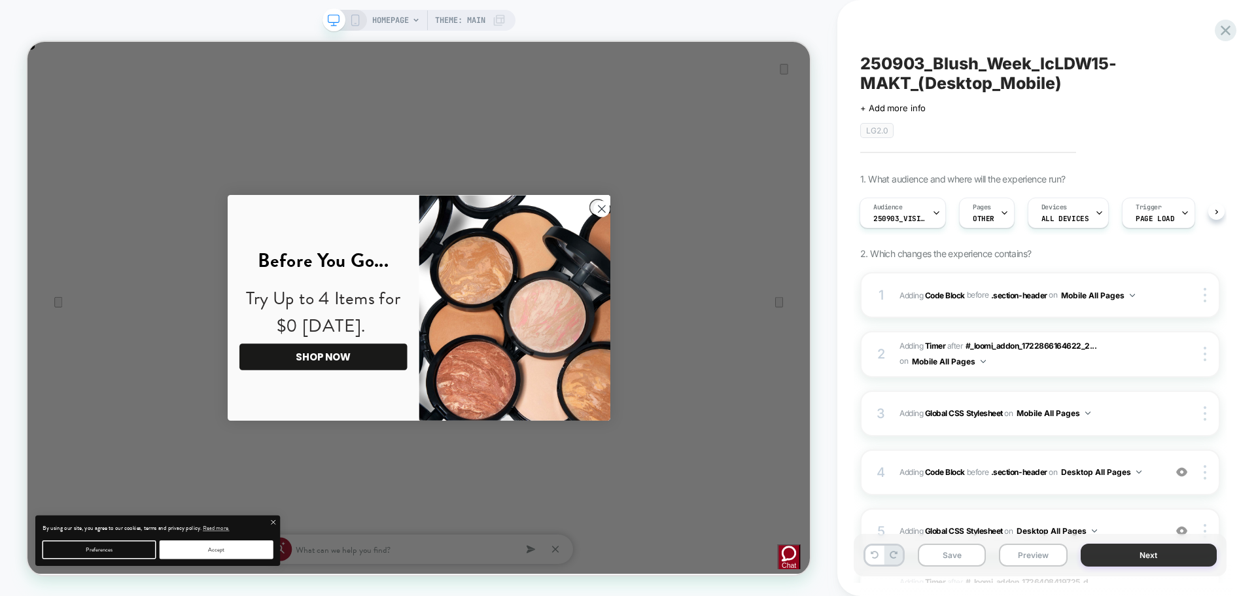
click at [1095, 565] on button "Next" at bounding box center [1149, 555] width 137 height 23
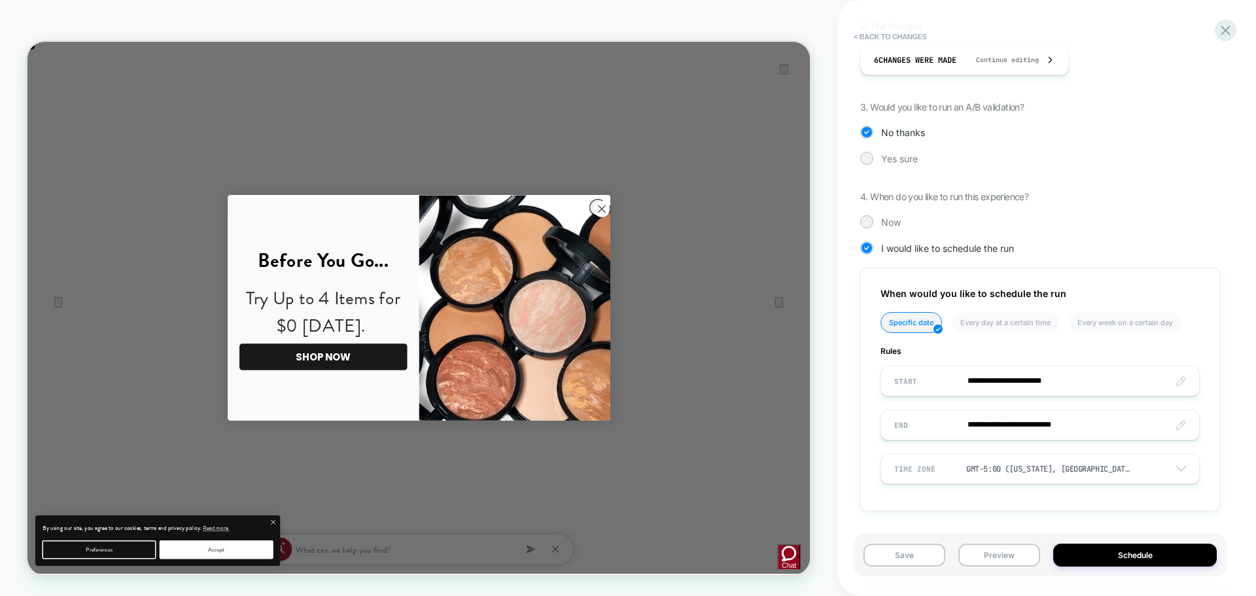
scroll to position [0, 1044]
click at [944, 385] on input "**********" at bounding box center [1040, 381] width 318 height 31
click at [955, 332] on td "2" at bounding box center [954, 332] width 21 height 18
type input "**********"
click at [951, 430] on input "**********" at bounding box center [1040, 425] width 318 height 31
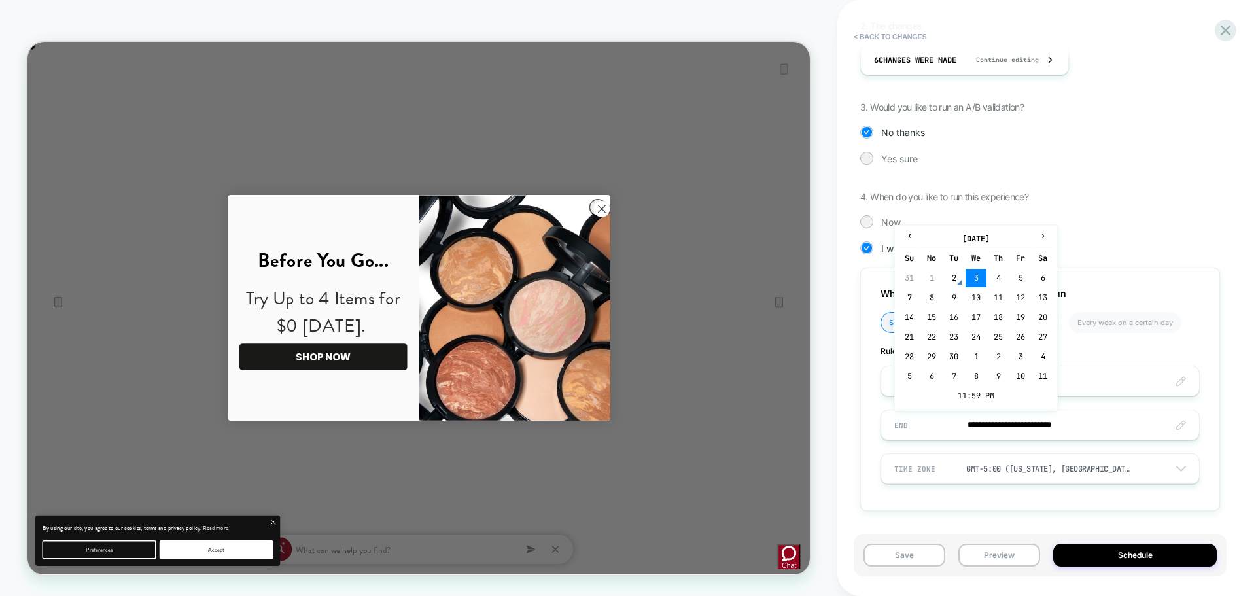
click at [963, 515] on div "**********" at bounding box center [1040, 212] width 360 height 635
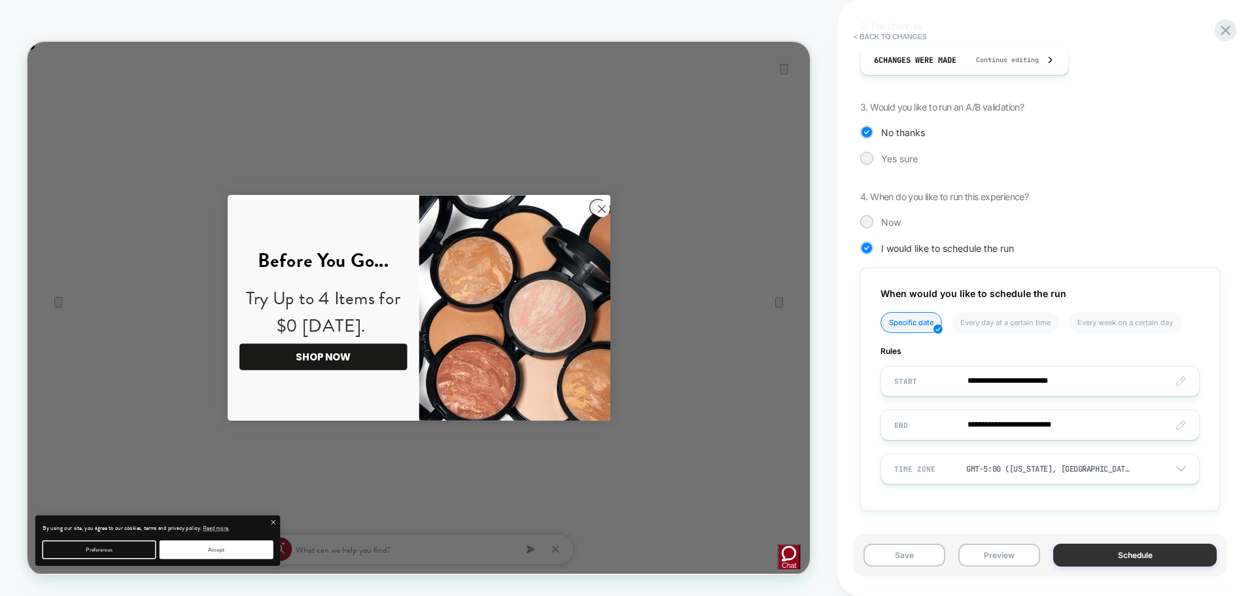
click at [1072, 554] on button "Schedule" at bounding box center [1135, 555] width 164 height 23
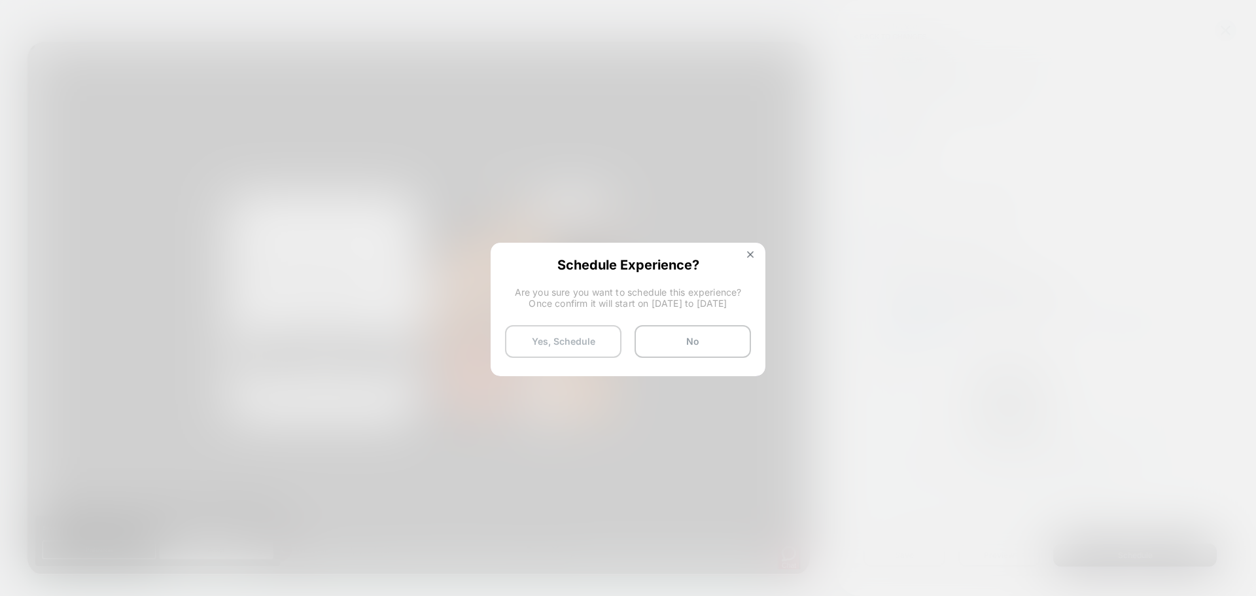
click at [579, 340] on button "Yes, Schedule" at bounding box center [563, 341] width 116 height 33
